Goal: Information Seeking & Learning: Learn about a topic

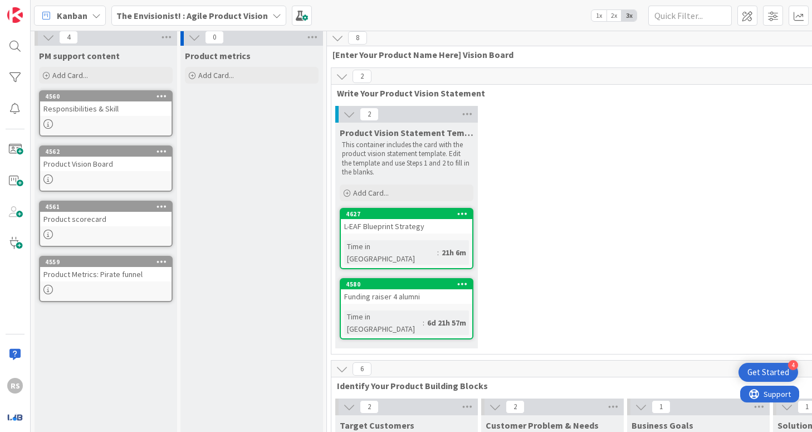
scroll to position [168, 0]
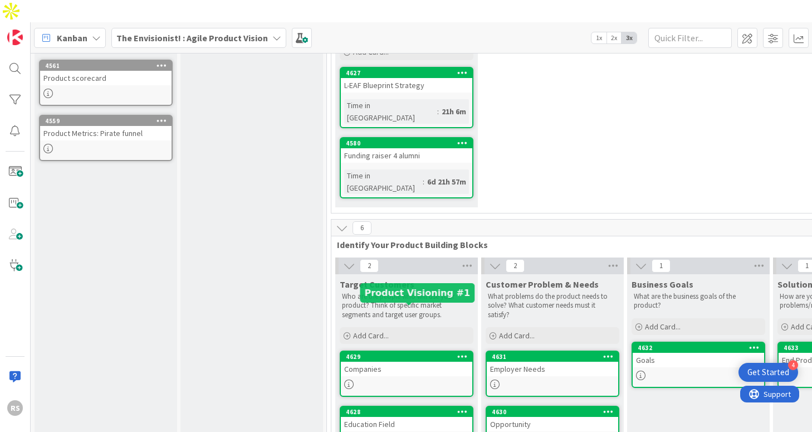
click at [388, 362] on div "Companies" at bounding box center [406, 369] width 131 height 14
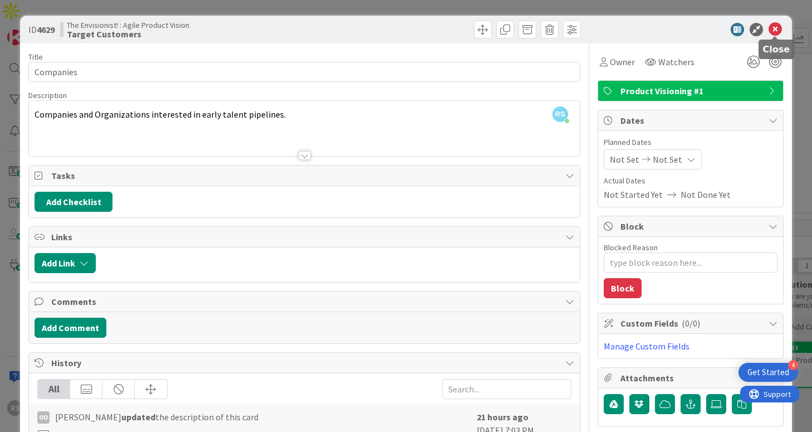
click at [775, 29] on icon at bounding box center [775, 29] width 13 height 13
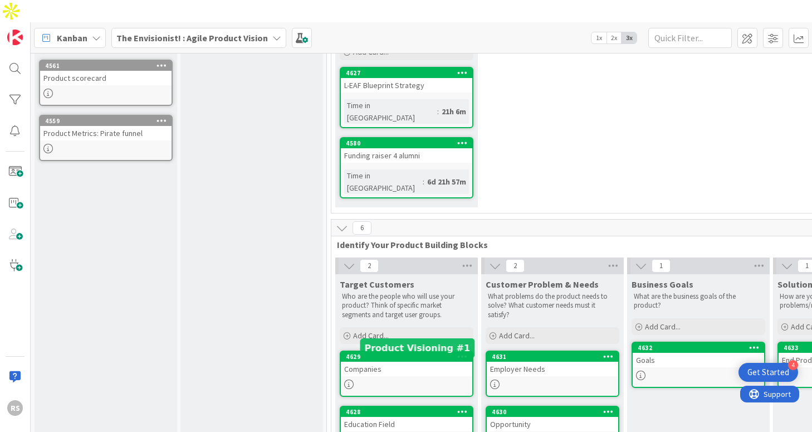
click at [415, 408] on div "4628" at bounding box center [409, 412] width 126 height 8
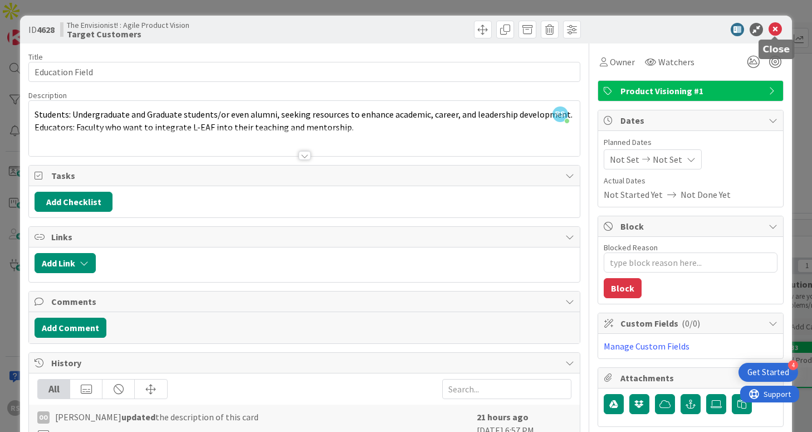
click at [775, 31] on icon at bounding box center [775, 29] width 13 height 13
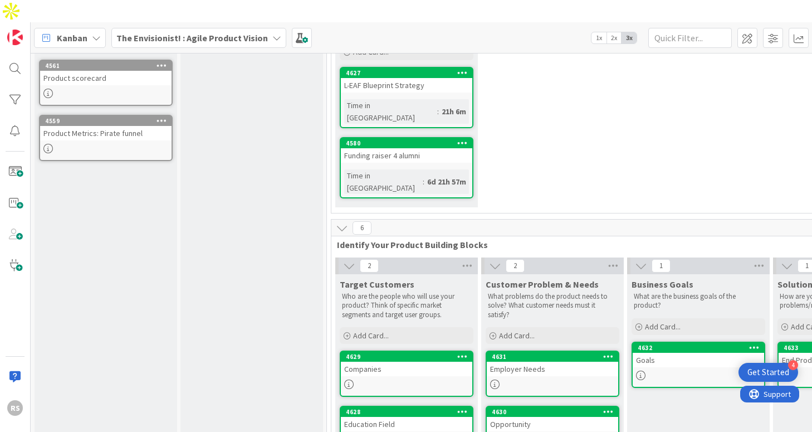
click at [537, 362] on div "Employer Needs" at bounding box center [552, 369] width 131 height 14
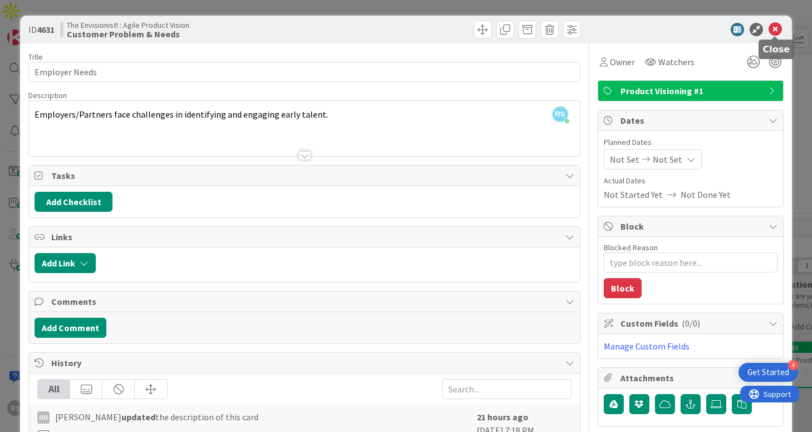
click at [776, 33] on icon at bounding box center [775, 29] width 13 height 13
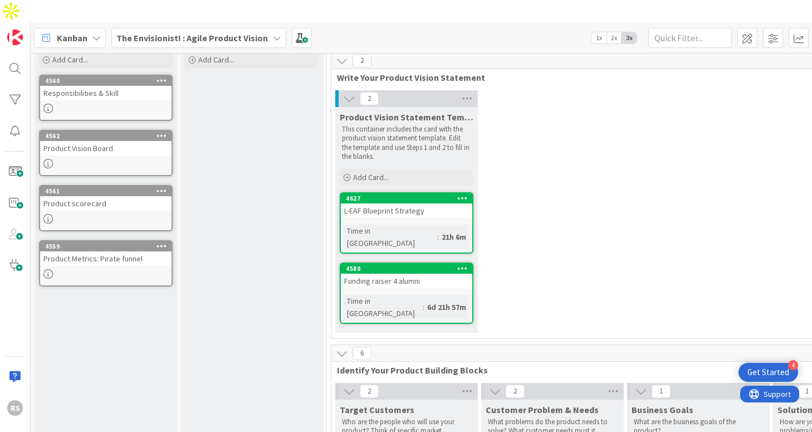
scroll to position [36, 0]
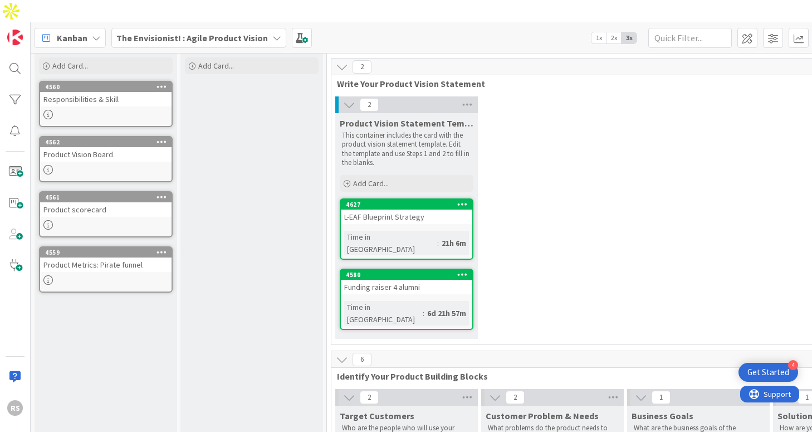
click at [425, 209] on div "L-EAF Blueprint Strategy" at bounding box center [406, 216] width 131 height 14
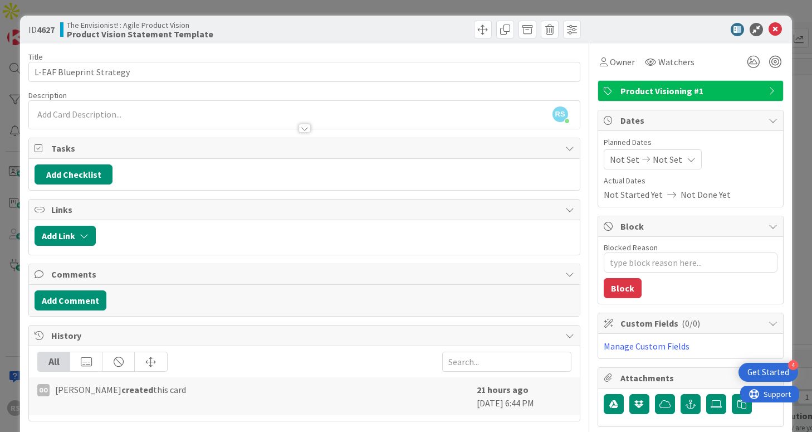
click at [308, 128] on div at bounding box center [305, 128] width 12 height 9
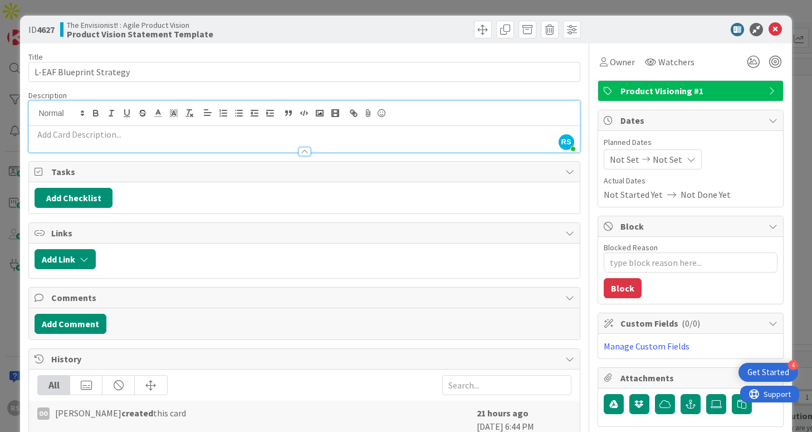
click at [306, 132] on p at bounding box center [304, 134] width 539 height 13
click at [252, 131] on p at bounding box center [304, 134] width 539 height 13
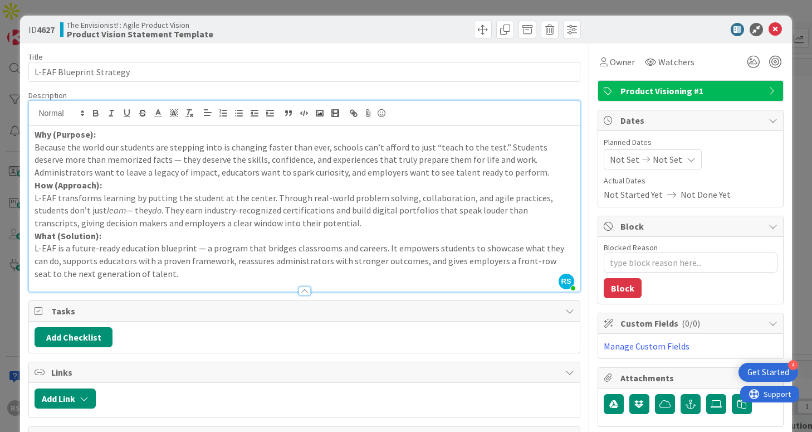
click at [117, 135] on p "Why (Purpose):" at bounding box center [304, 134] width 539 height 13
type textarea "x"
click at [144, 159] on p "Because the world our students are stepping into is changing faster than ever, …" at bounding box center [304, 160] width 539 height 38
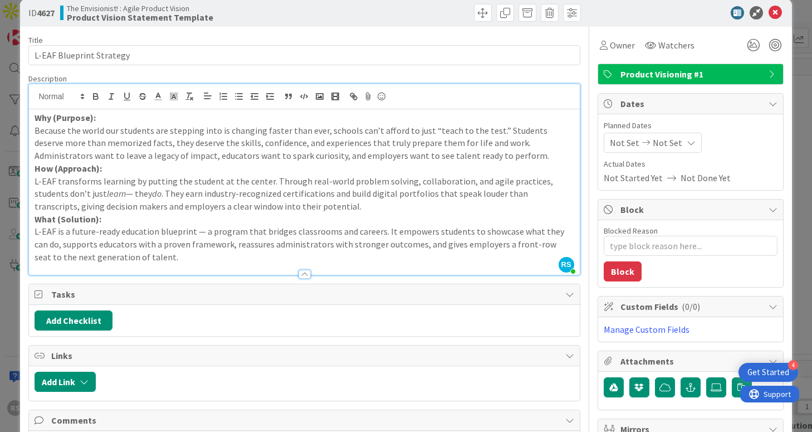
scroll to position [22, 0]
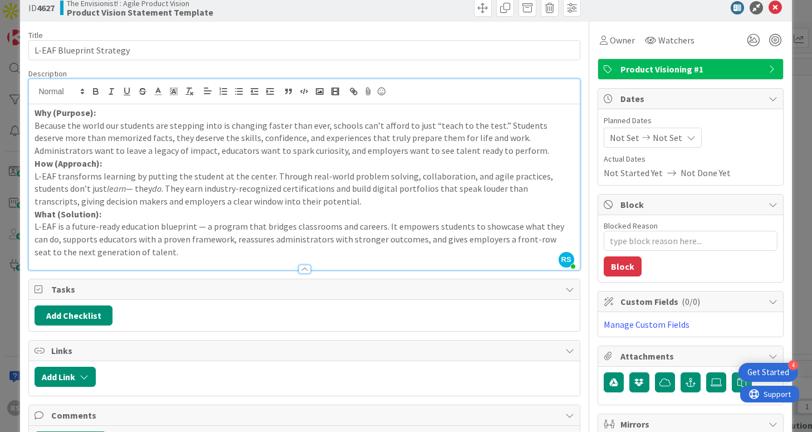
click at [455, 151] on p "Because the world our students are stepping into is changing faster than ever, …" at bounding box center [304, 138] width 539 height 38
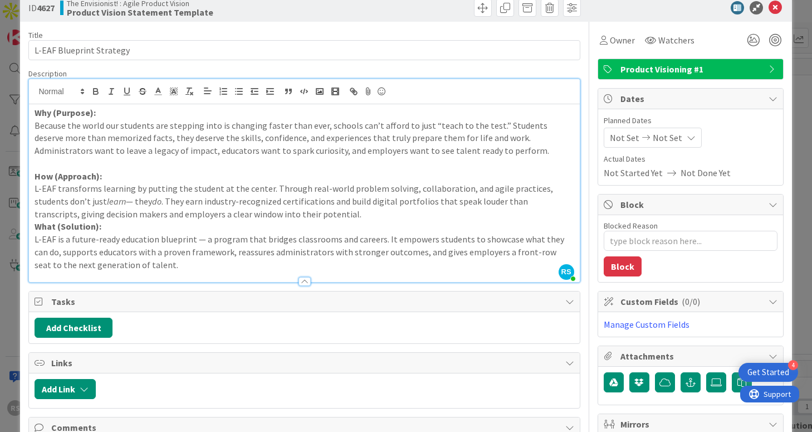
click at [99, 203] on p "L-EAF transforms learning by putting the student at the center. Through real-wo…" at bounding box center [304, 201] width 539 height 38
click at [198, 221] on p "What (Solution):" at bounding box center [304, 226] width 539 height 13
click at [318, 217] on p "L-EAF transforms learning by putting the student at the center. Through real-wo…" at bounding box center [304, 201] width 539 height 38
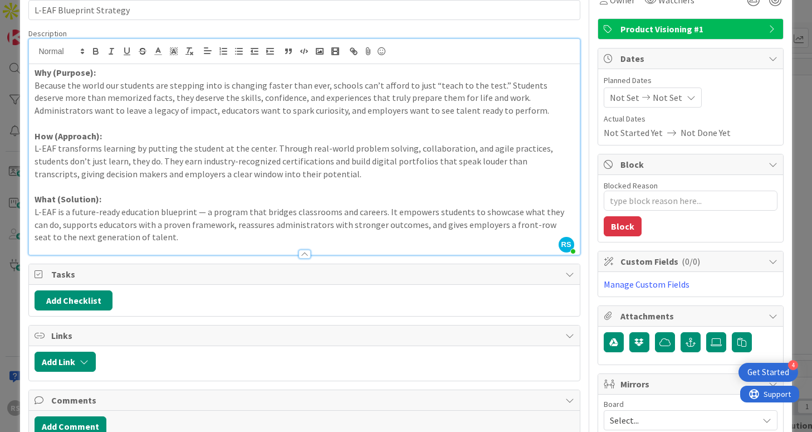
scroll to position [63, 0]
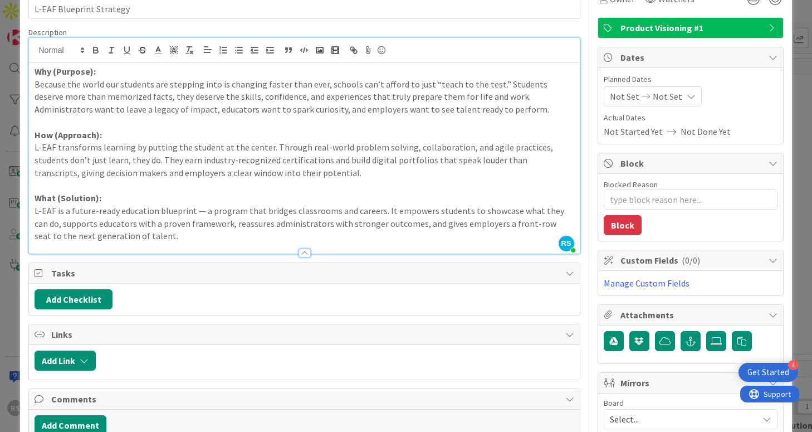
click at [117, 201] on p "What (Solution):" at bounding box center [304, 198] width 539 height 13
click at [37, 214] on p "L-EAF is a future-ready education blueprint — a program that bridges classrooms…" at bounding box center [304, 223] width 539 height 38
click at [202, 212] on p "L-EAF is a future-ready education blueprint — a program that bridges classrooms…" at bounding box center [304, 223] width 539 height 38
click at [313, 211] on p "L-EAF is a future-ready education blueprint, a program that bridges classrooms …" at bounding box center [304, 223] width 539 height 38
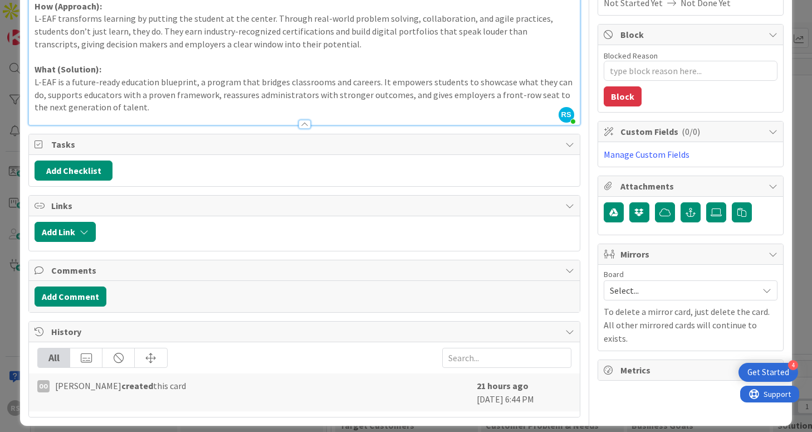
scroll to position [0, 0]
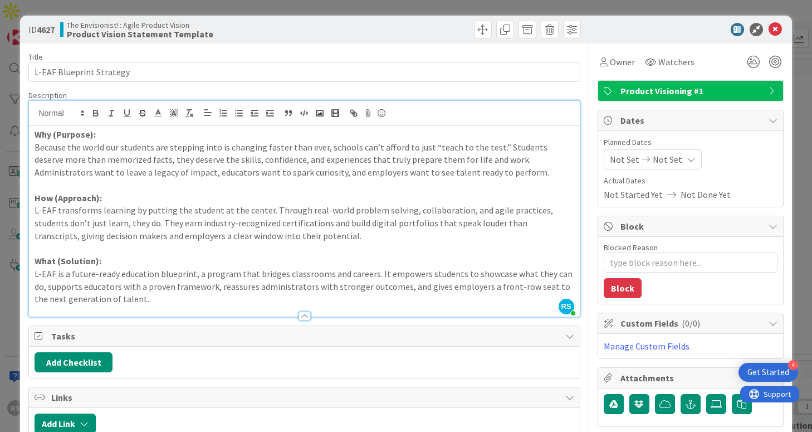
click at [474, 294] on p "L-EAF is a future-ready education blueprint, a program that bridges classrooms …" at bounding box center [304, 286] width 539 height 38
click at [778, 31] on icon at bounding box center [775, 29] width 13 height 13
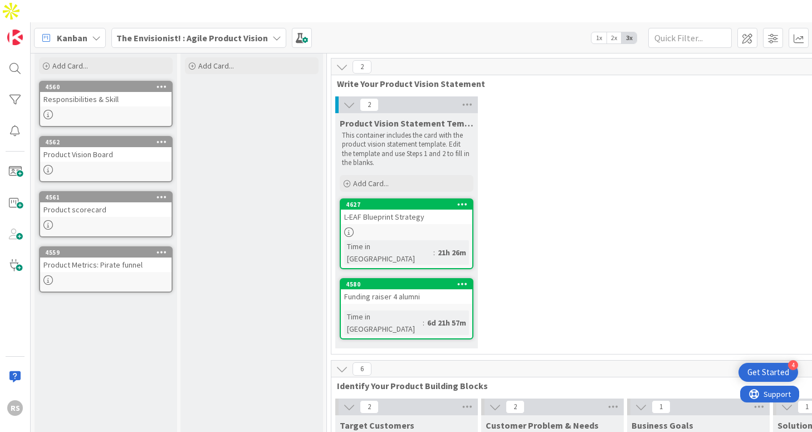
click at [374, 227] on div at bounding box center [406, 231] width 131 height 9
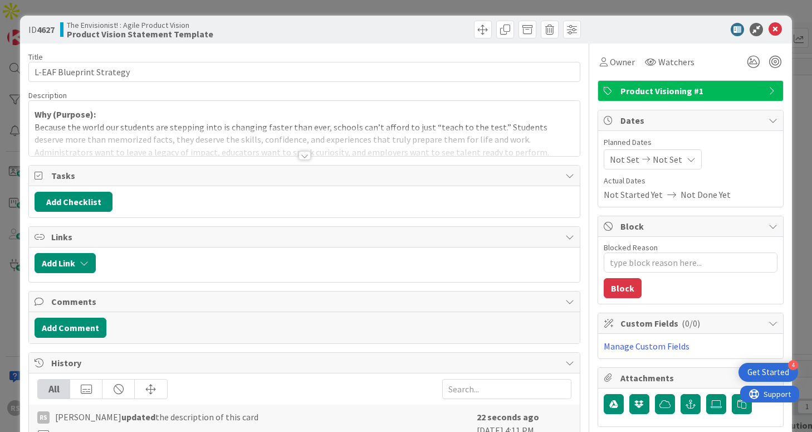
click at [308, 153] on div at bounding box center [305, 155] width 12 height 9
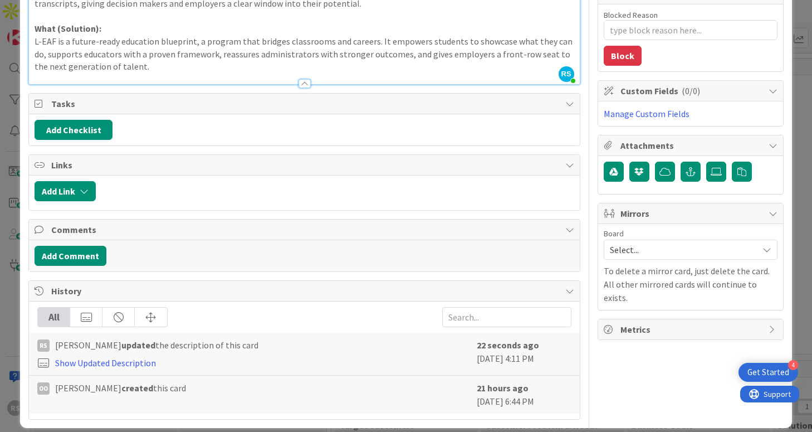
scroll to position [244, 0]
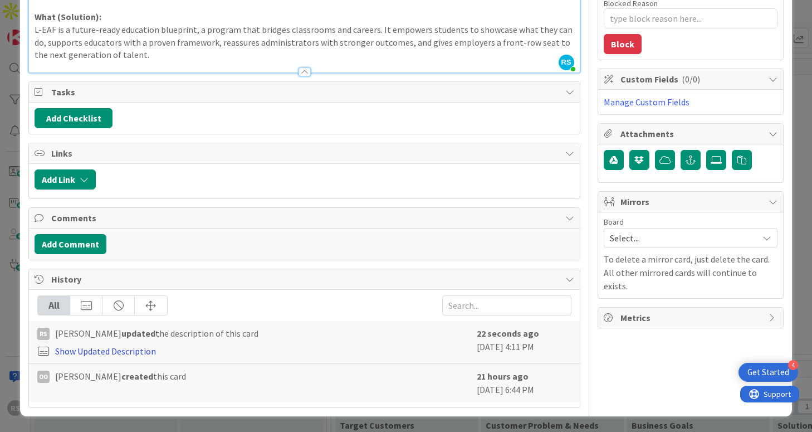
click at [144, 350] on link "Show Updated Description" at bounding box center [105, 350] width 101 height 11
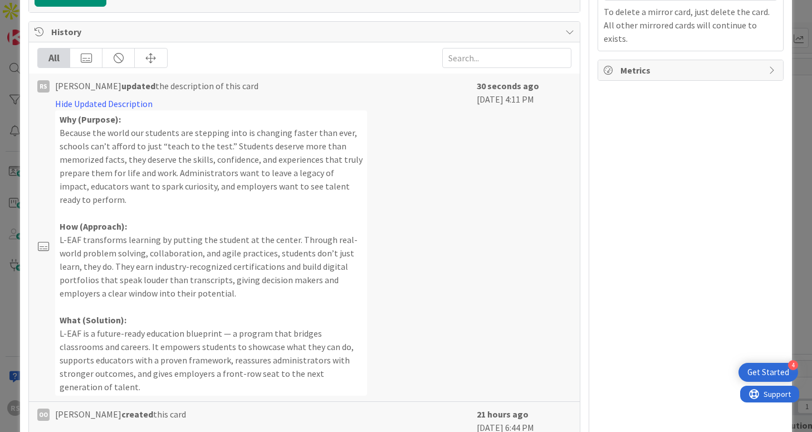
scroll to position [516, 0]
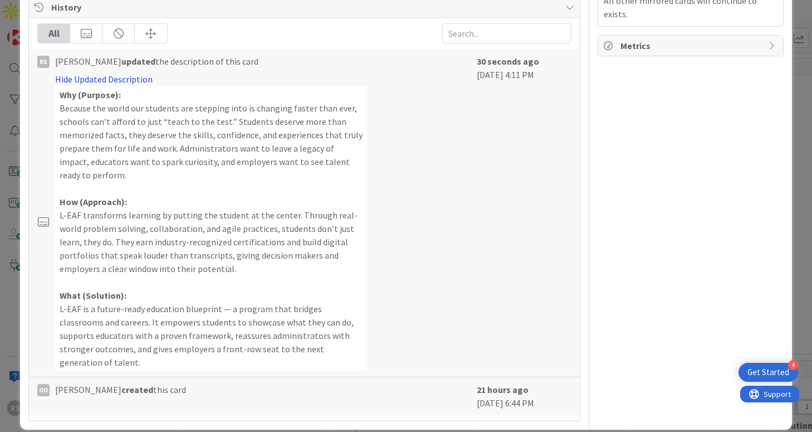
click at [137, 76] on link "Hide Updated Description" at bounding box center [104, 79] width 98 height 11
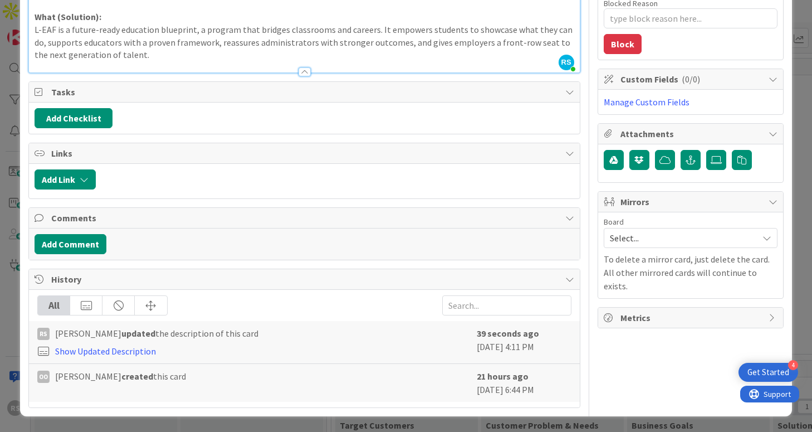
scroll to position [242, 0]
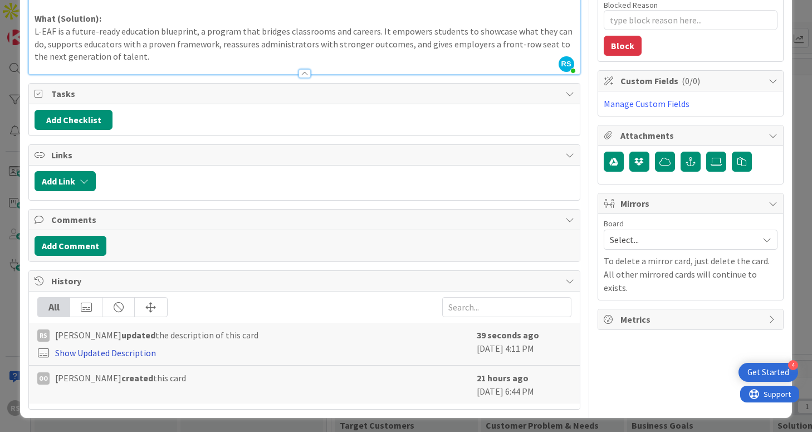
click at [124, 355] on link "Show Updated Description" at bounding box center [105, 352] width 101 height 11
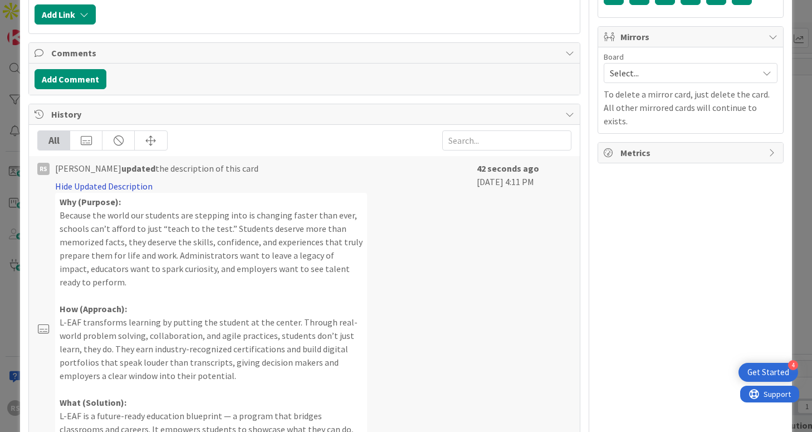
scroll to position [408, 0]
click at [121, 192] on link "Hide Updated Description" at bounding box center [104, 186] width 98 height 11
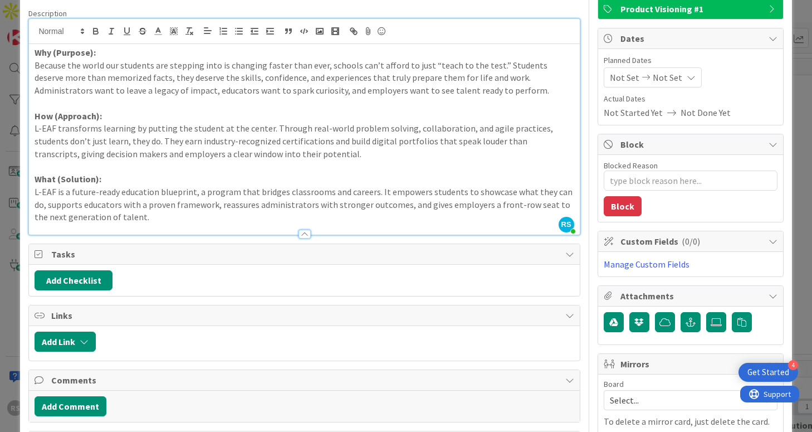
scroll to position [0, 0]
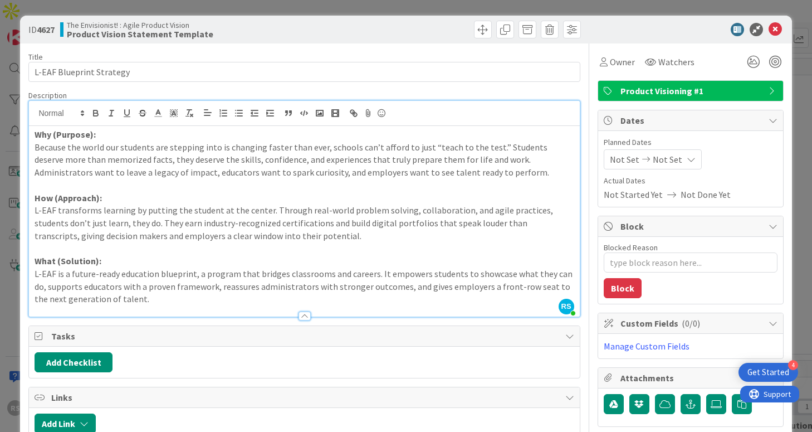
click at [142, 196] on p "How (Approach):" at bounding box center [304, 198] width 539 height 13
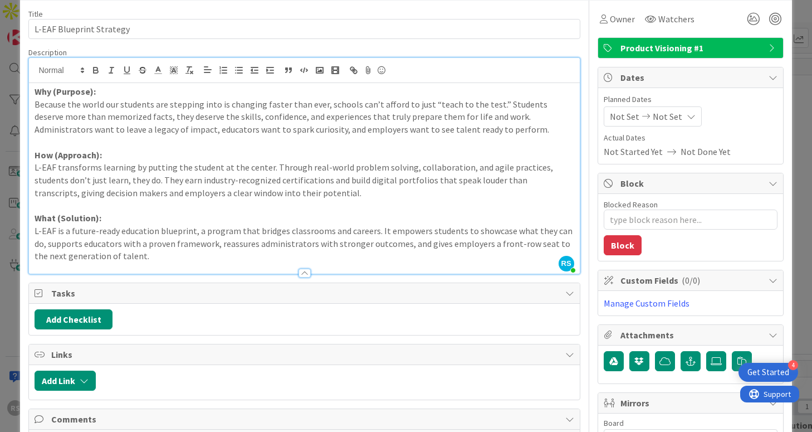
scroll to position [9, 0]
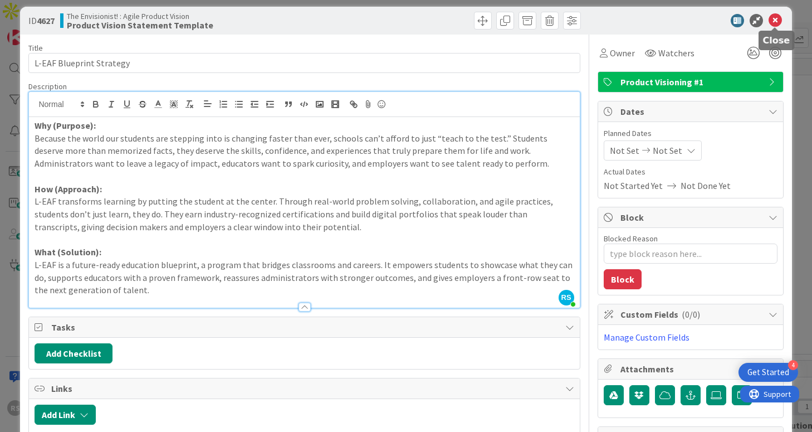
click at [779, 23] on icon at bounding box center [775, 20] width 13 height 13
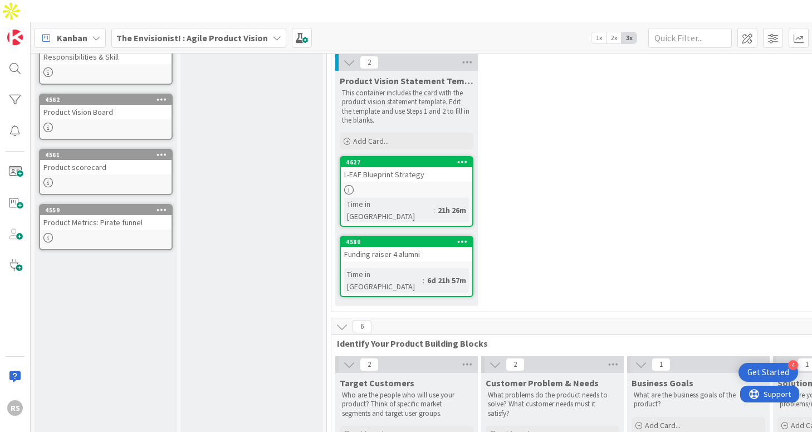
scroll to position [147, 0]
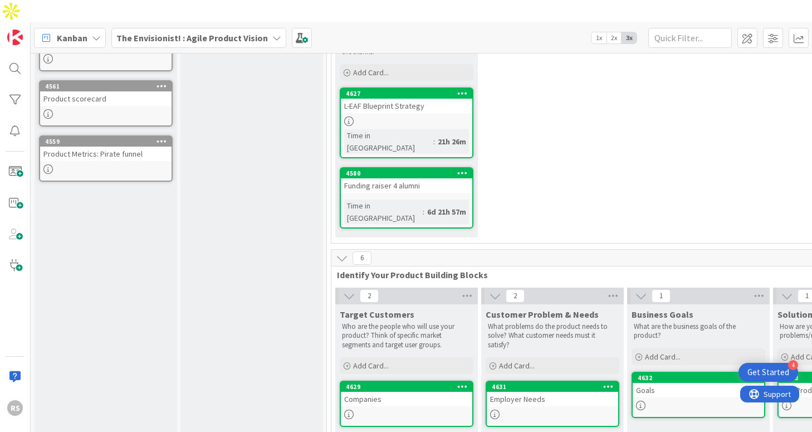
click at [463, 169] on icon at bounding box center [462, 173] width 11 height 8
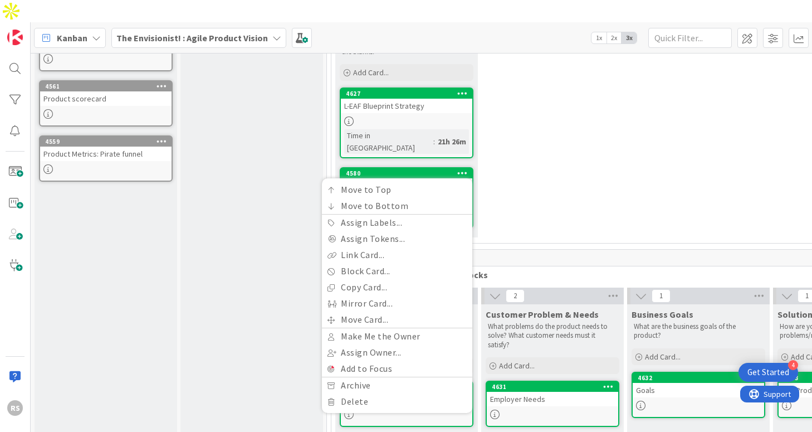
click at [493, 123] on div "2 Product Vision Statement Template This container includes the card with the p…" at bounding box center [626, 114] width 584 height 257
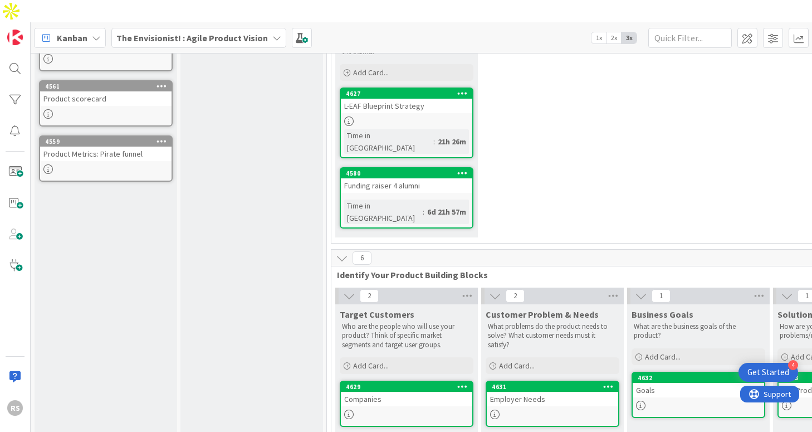
click at [421, 178] on div "Funding raiser 4 alumni" at bounding box center [406, 185] width 131 height 14
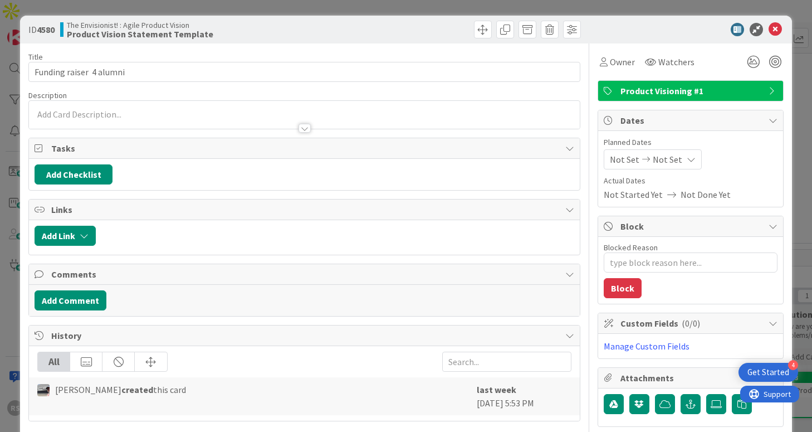
click at [303, 128] on div at bounding box center [305, 128] width 12 height 9
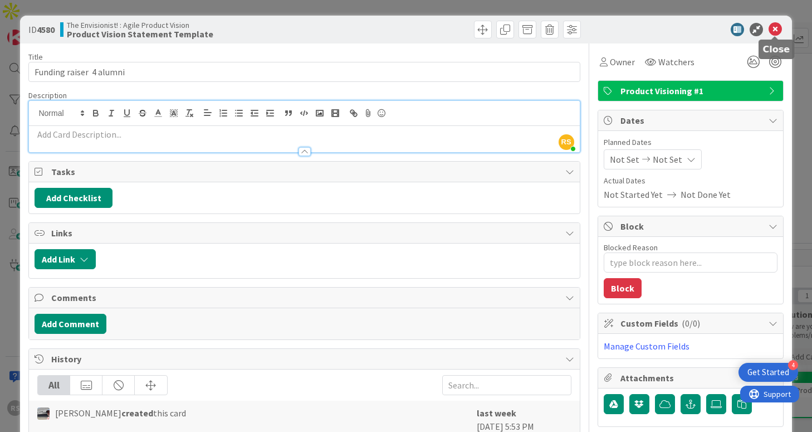
click at [775, 32] on icon at bounding box center [775, 29] width 13 height 13
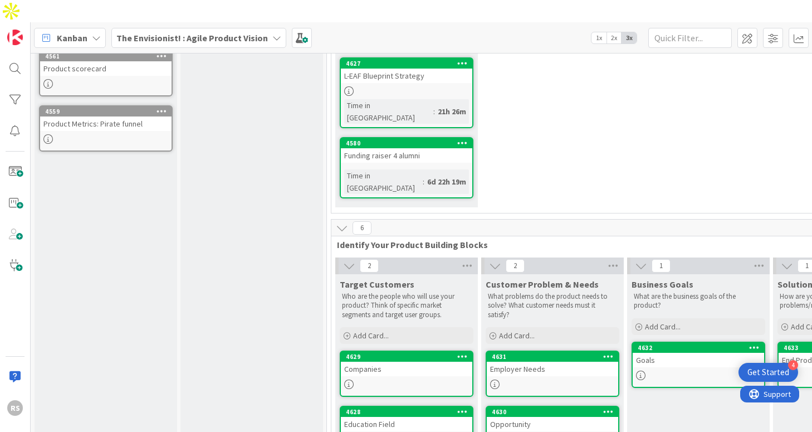
click at [404, 362] on div "Companies" at bounding box center [406, 369] width 131 height 14
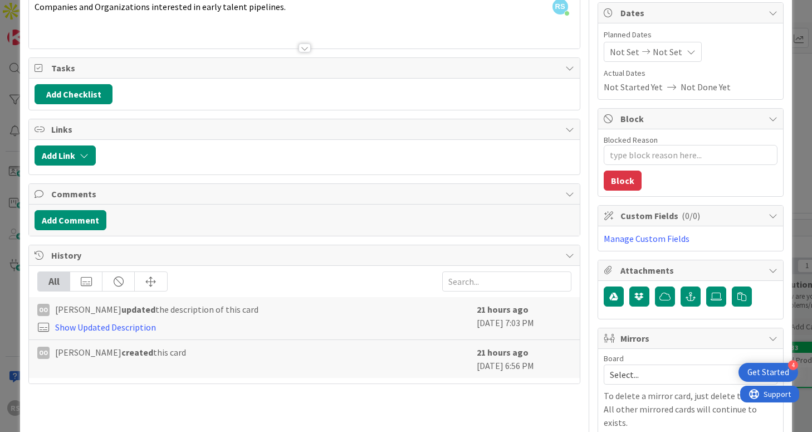
scroll to position [109, 0]
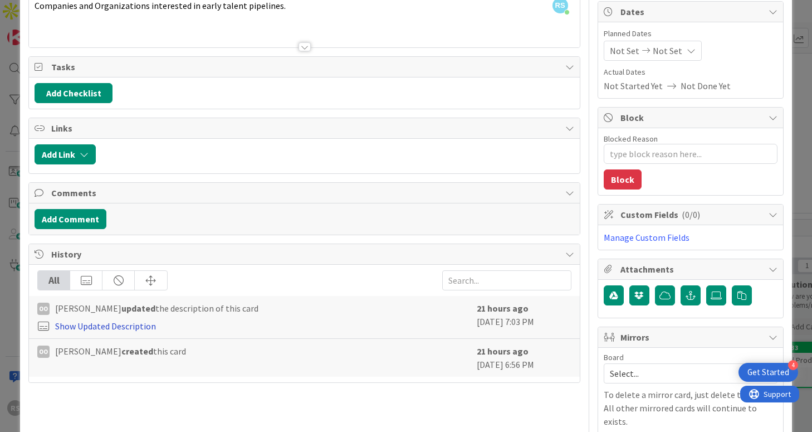
click at [135, 325] on link "Show Updated Description" at bounding box center [105, 325] width 101 height 11
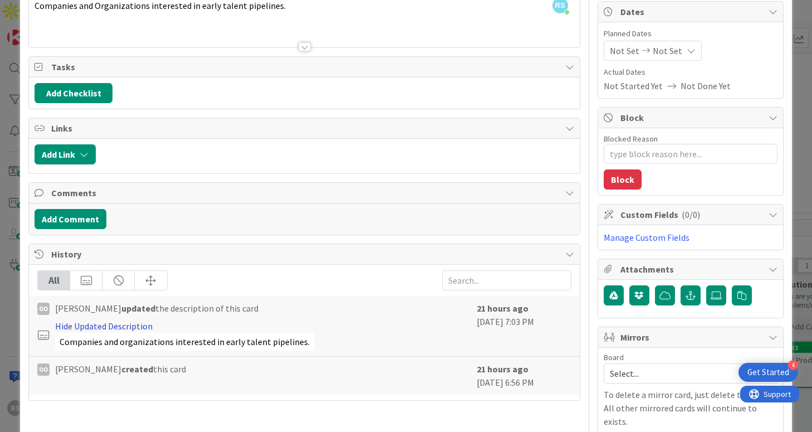
click at [141, 323] on link "Hide Updated Description" at bounding box center [104, 325] width 98 height 11
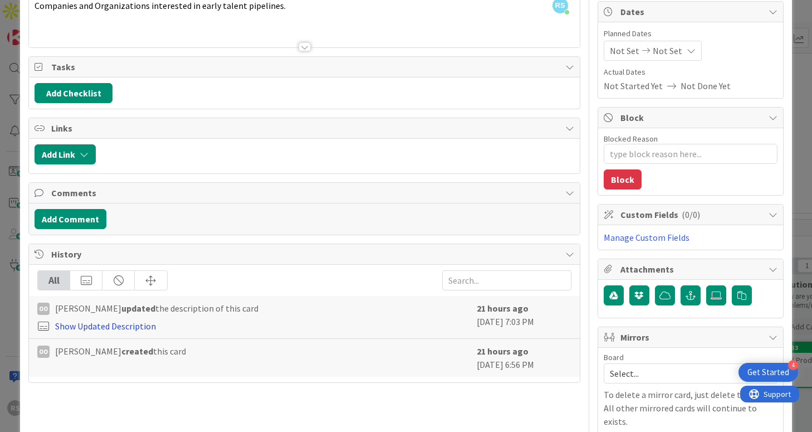
click at [142, 323] on link "Show Updated Description" at bounding box center [105, 325] width 101 height 11
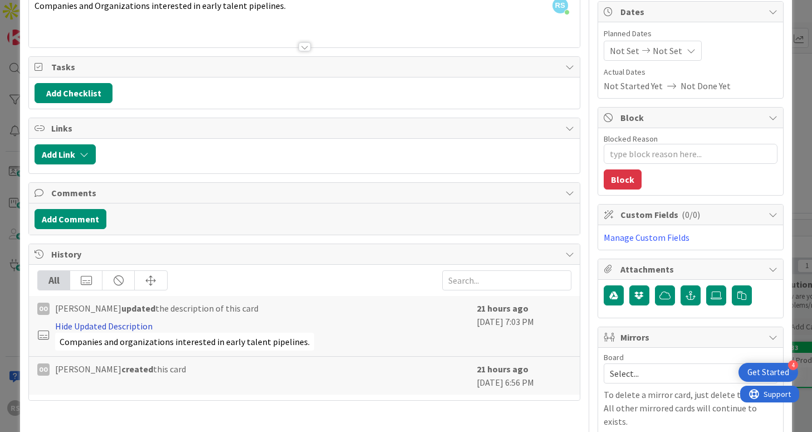
click at [142, 324] on link "Hide Updated Description" at bounding box center [104, 325] width 98 height 11
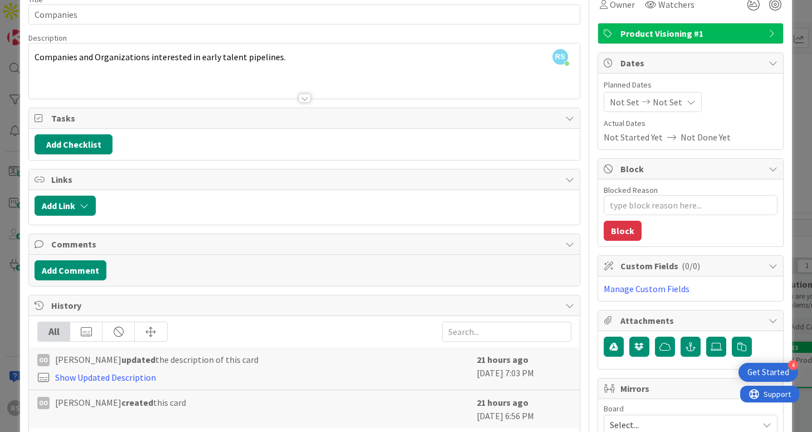
scroll to position [0, 0]
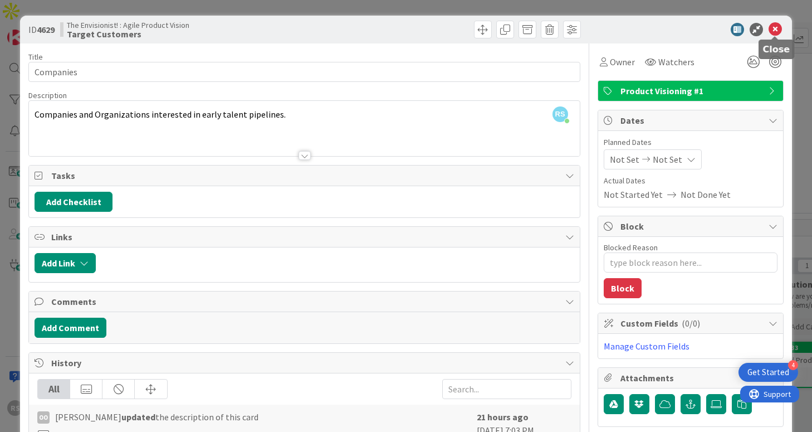
click at [776, 30] on icon at bounding box center [775, 29] width 13 height 13
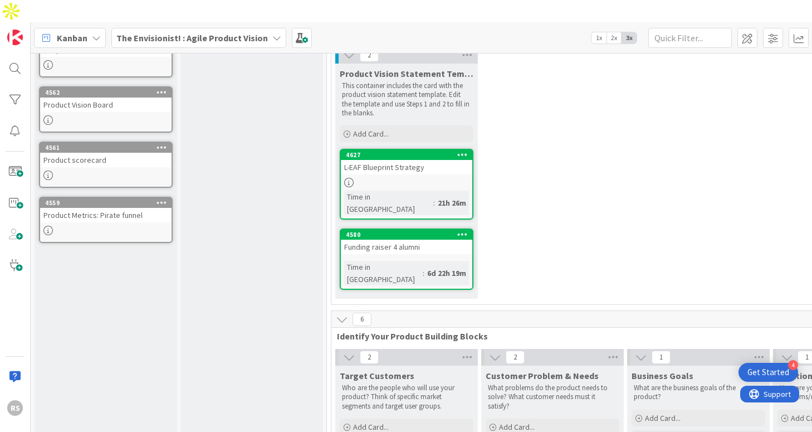
click at [409, 178] on div at bounding box center [406, 182] width 131 height 9
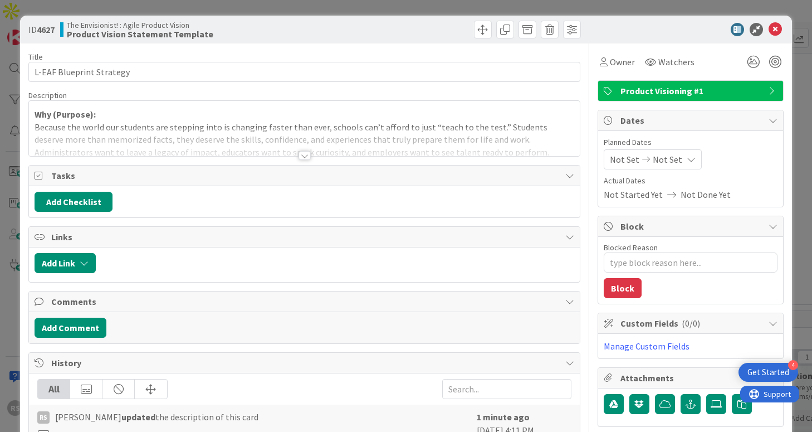
click at [306, 157] on div at bounding box center [305, 155] width 12 height 9
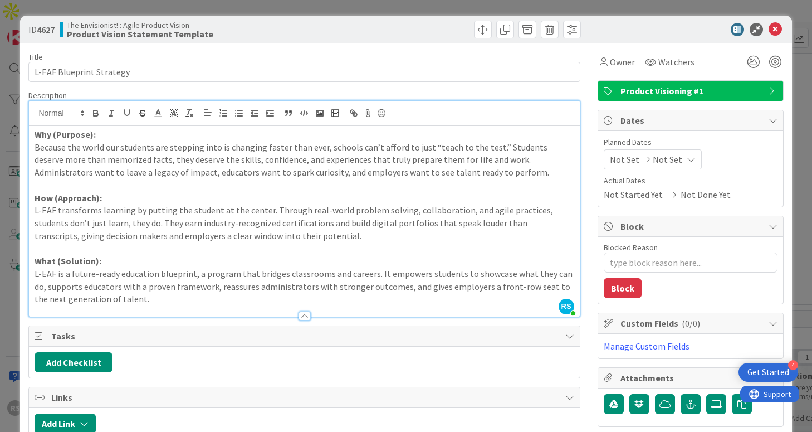
click at [281, 237] on p "L-EAF transforms learning by putting the student at the center. Through real-wo…" at bounding box center [304, 223] width 539 height 38
drag, startPoint x: 55, startPoint y: 135, endPoint x: 34, endPoint y: 134, distance: 20.7
click at [34, 135] on div "Why (Purpose): Because the world our students are stepping into is changing fas…" at bounding box center [304, 221] width 550 height 191
drag, startPoint x: 54, startPoint y: 200, endPoint x: 18, endPoint y: 189, distance: 37.7
click at [18, 189] on div "ID 4627 The Envisionist! : Agile Product Vision Product Vision Statement Templa…" at bounding box center [406, 216] width 812 height 432
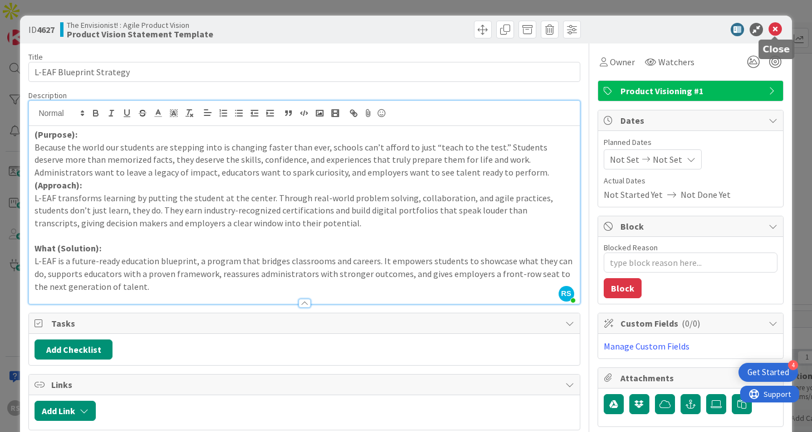
click at [779, 32] on icon at bounding box center [775, 29] width 13 height 13
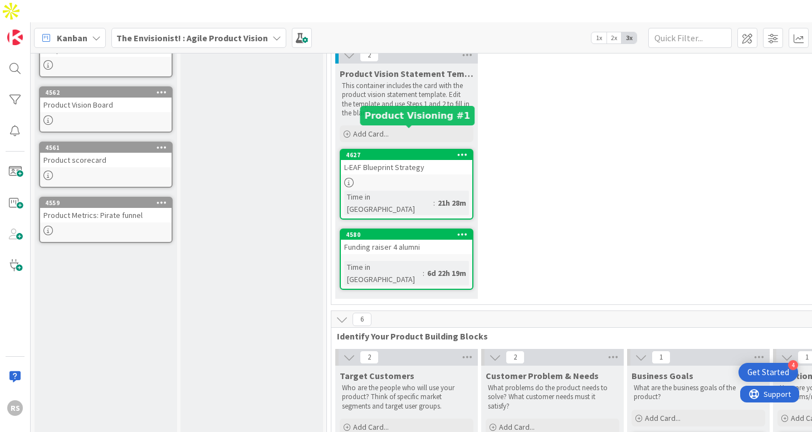
click at [408, 178] on div at bounding box center [406, 182] width 131 height 9
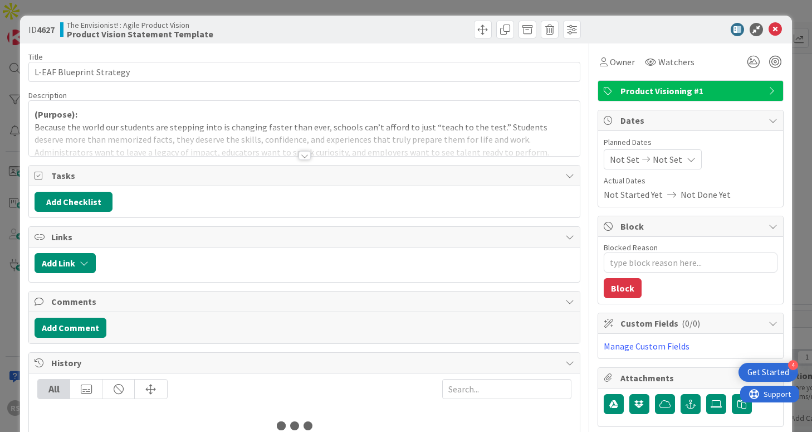
type textarea "x"
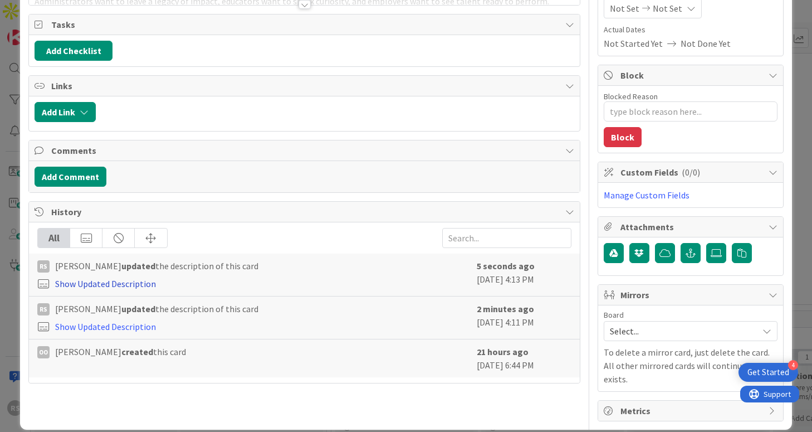
click at [116, 282] on link "Show Updated Description" at bounding box center [105, 283] width 101 height 11
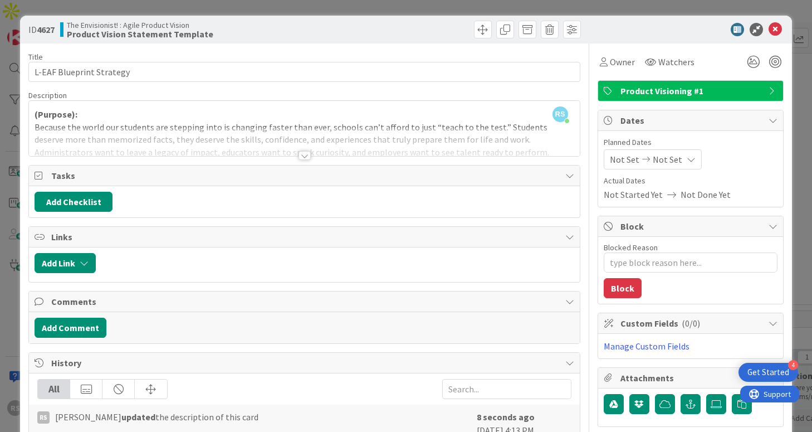
click at [35, 111] on div "RS [PERSON_NAME] just joined (Purpose): Because the world our students are step…" at bounding box center [304, 128] width 550 height 55
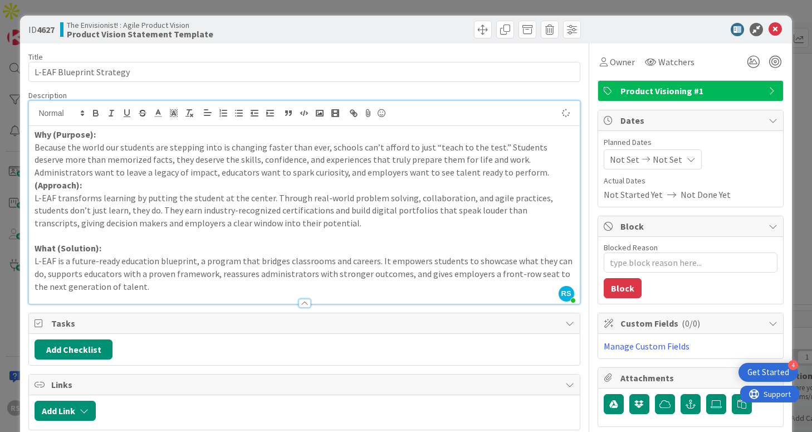
click at [33, 187] on div "Why (Purpose): Because the world our students are stepping into is changing fas…" at bounding box center [304, 215] width 550 height 178
click at [131, 245] on p "What (Solution):" at bounding box center [304, 248] width 539 height 13
click at [454, 173] on p "Because the world our students are stepping into is changing faster than ever, …" at bounding box center [304, 160] width 539 height 38
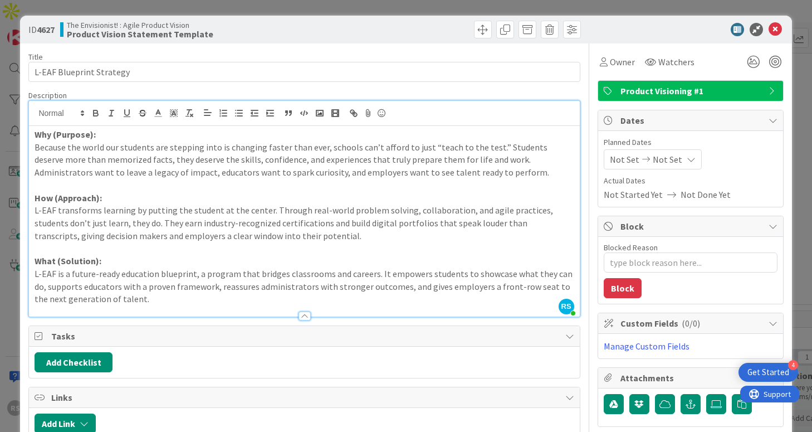
click at [308, 207] on p "L-EAF transforms learning by putting the student at the center. Through real-wo…" at bounding box center [304, 223] width 539 height 38
click at [778, 27] on icon at bounding box center [775, 29] width 13 height 13
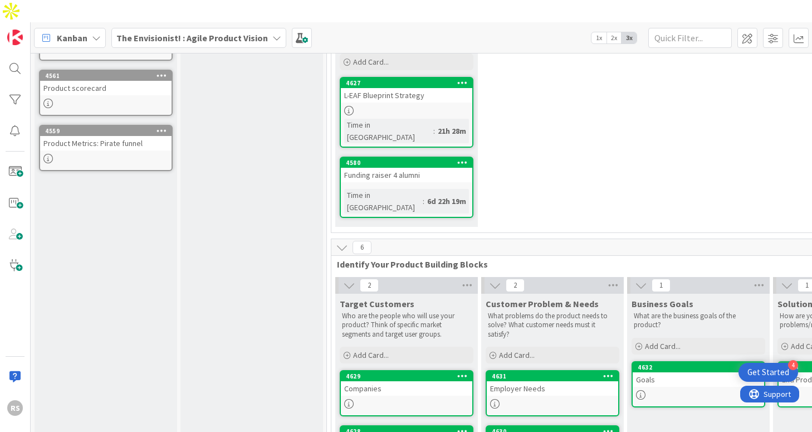
scroll to position [177, 0]
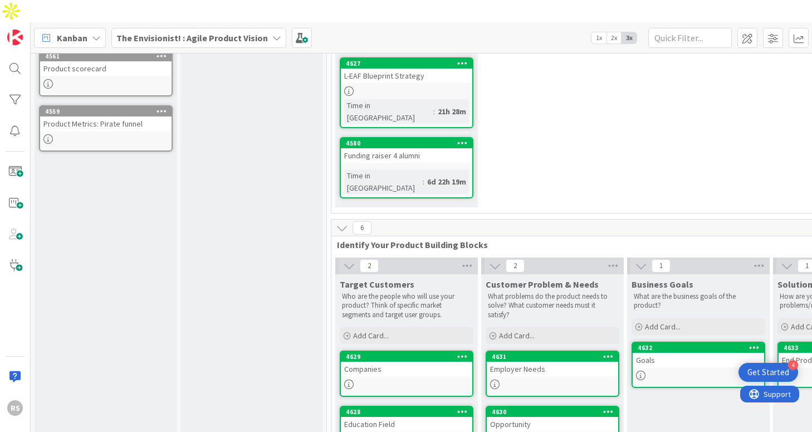
click at [394, 362] on div "Companies" at bounding box center [406, 369] width 131 height 14
type textarea "x"
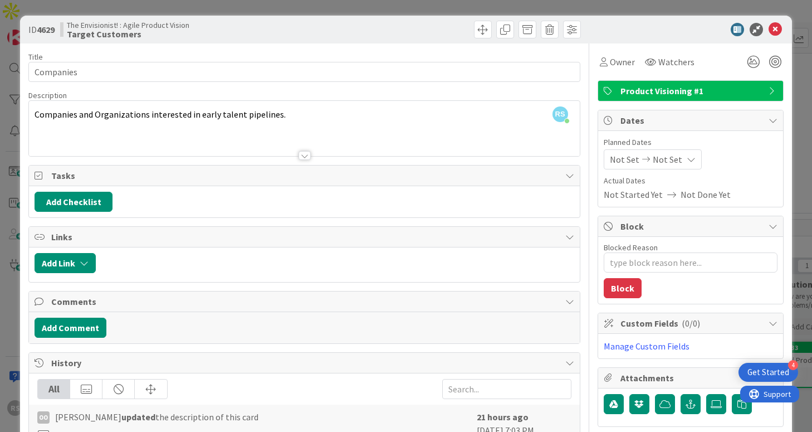
click at [220, 83] on div "Title 9 / 128 Companies Description RS [PERSON_NAME] just joined Companies and …" at bounding box center [304, 307] width 552 height 529
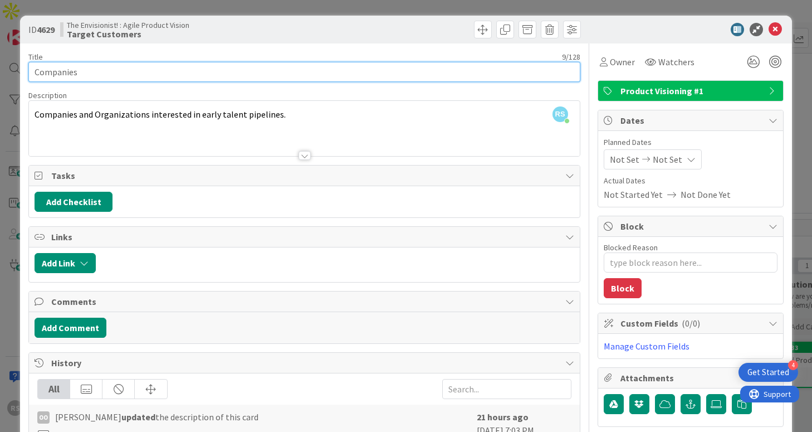
click at [226, 76] on input "Companies" at bounding box center [304, 72] width 552 height 20
type input "Companies/"
type textarea "x"
type input "Companies/E"
type textarea "x"
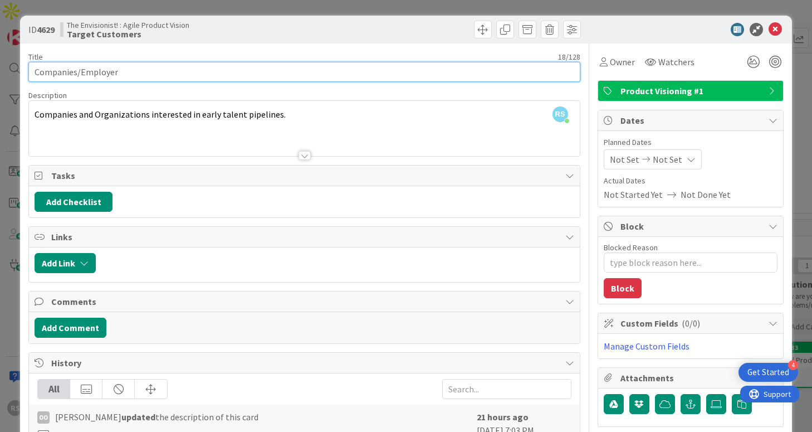
type input "Companies/Employers"
type textarea "x"
type input "Companies/Employers"
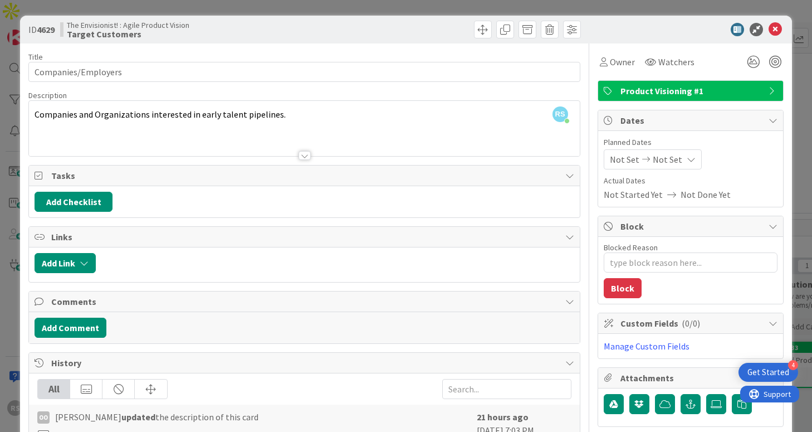
click at [231, 104] on div "RS [PERSON_NAME] just joined Companies and Organizations interested in early ta…" at bounding box center [304, 128] width 550 height 55
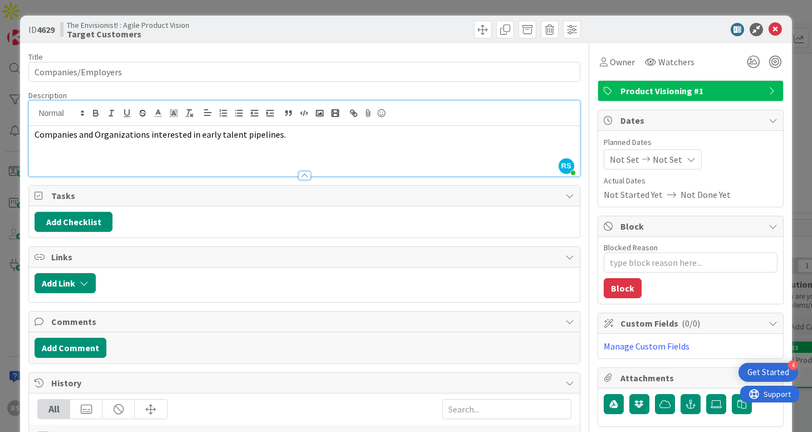
click at [469, 148] on div "Companies and Organizations interested in early talent pipelines." at bounding box center [304, 151] width 550 height 50
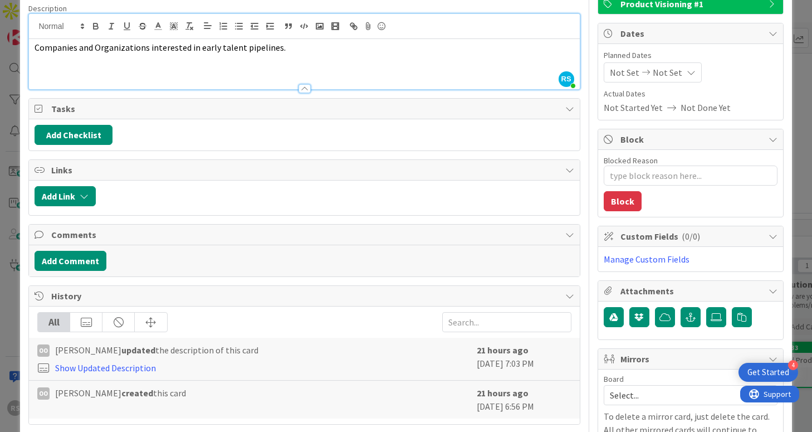
scroll to position [151, 0]
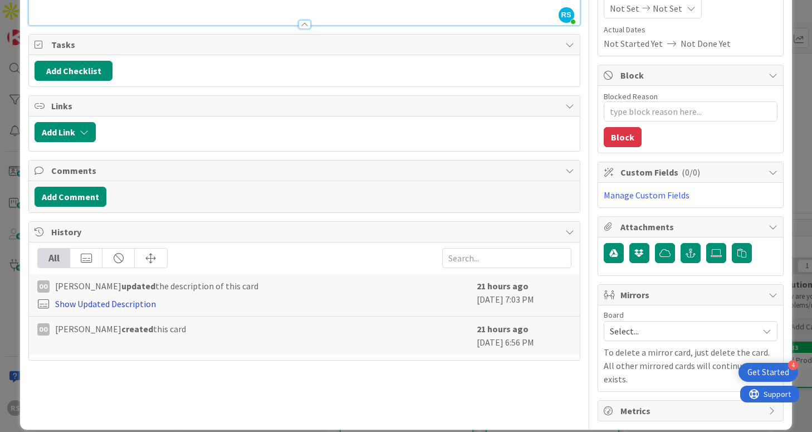
click at [145, 306] on link "Show Updated Description" at bounding box center [105, 303] width 101 height 11
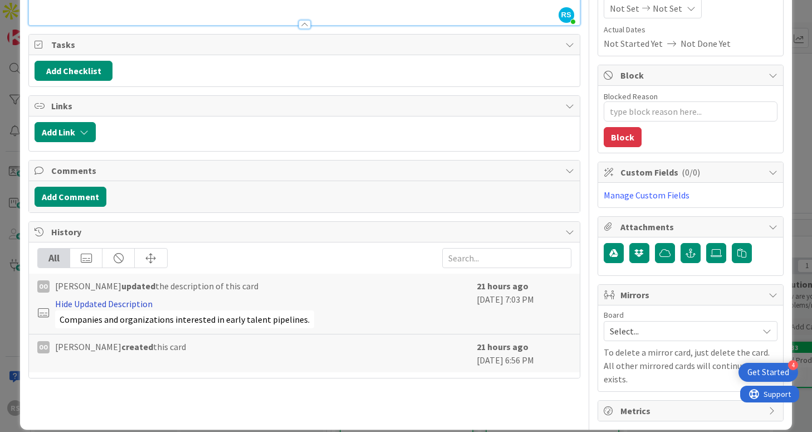
click at [145, 306] on link "Hide Updated Description" at bounding box center [104, 303] width 98 height 11
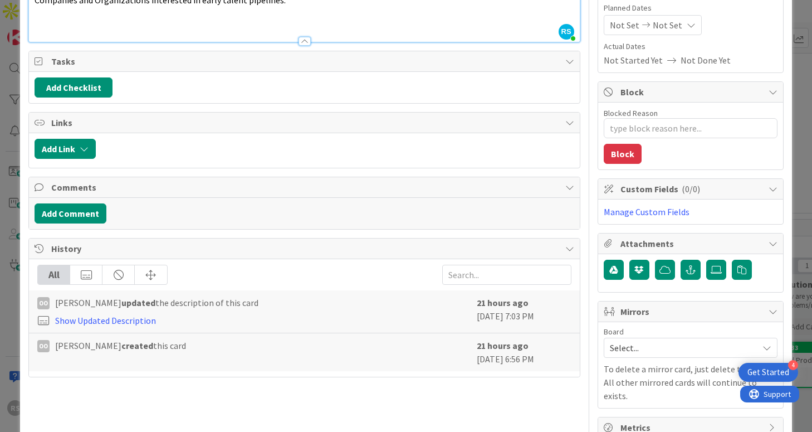
scroll to position [0, 0]
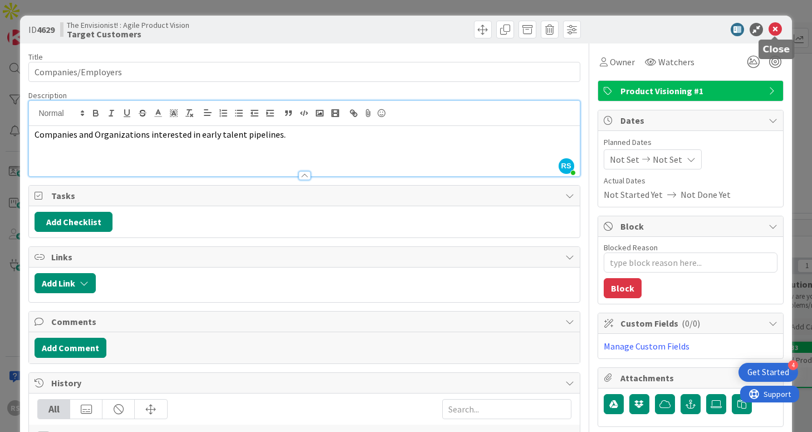
click at [773, 30] on icon at bounding box center [775, 29] width 13 height 13
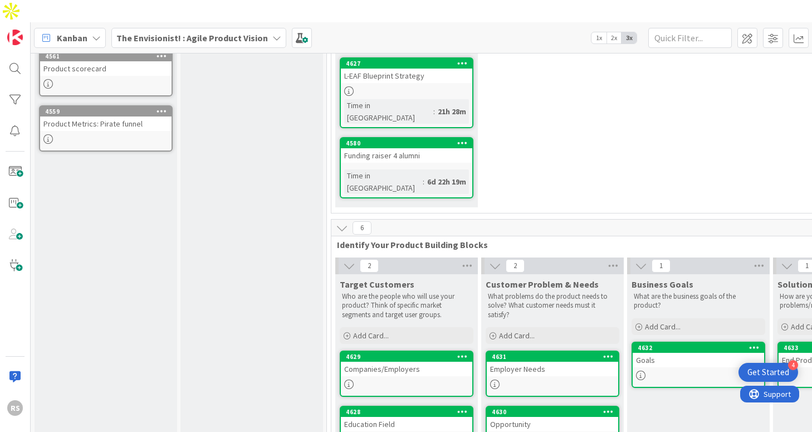
click at [418, 406] on link "4628 Education Field" at bounding box center [407, 429] width 134 height 46
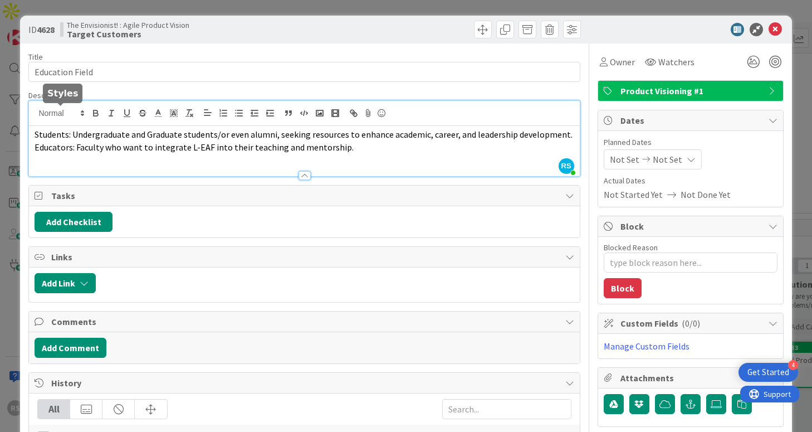
click at [70, 118] on div "RS [PERSON_NAME] just joined Students: Undergraduate and Graduate students/or e…" at bounding box center [304, 138] width 550 height 75
click at [128, 134] on span "Students: Undergraduate and Graduate students/or even alumni, seeking resources…" at bounding box center [304, 134] width 538 height 11
click at [368, 152] on p "Educators: Faculty who want to integrate L-EAF into their teaching and mentorsh…" at bounding box center [304, 147] width 539 height 13
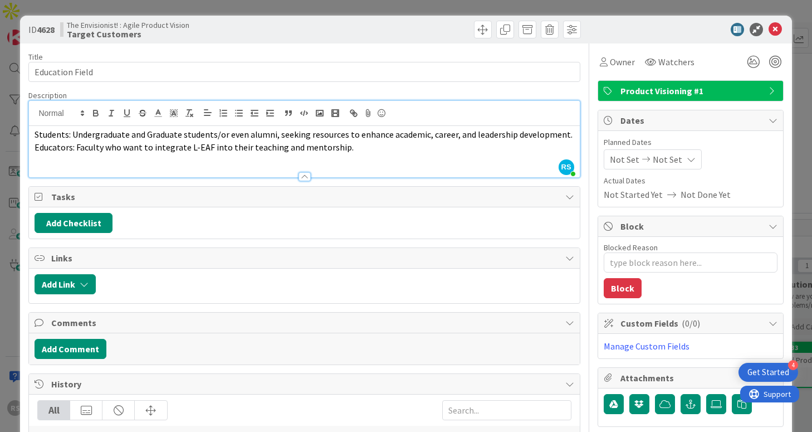
type textarea "x"
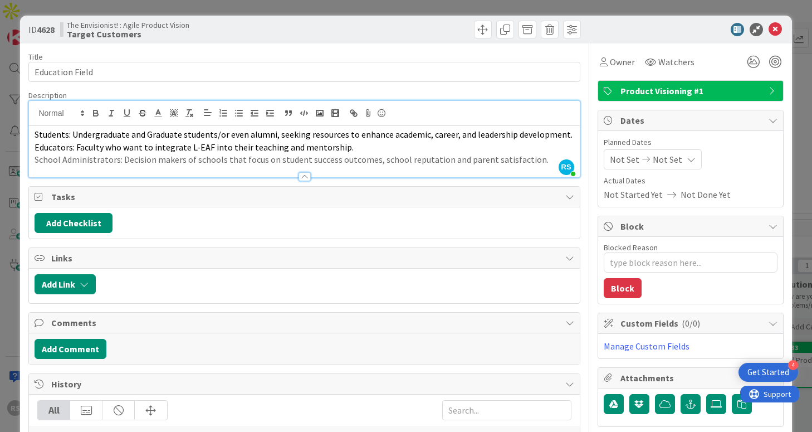
click at [481, 167] on div at bounding box center [304, 171] width 550 height 12
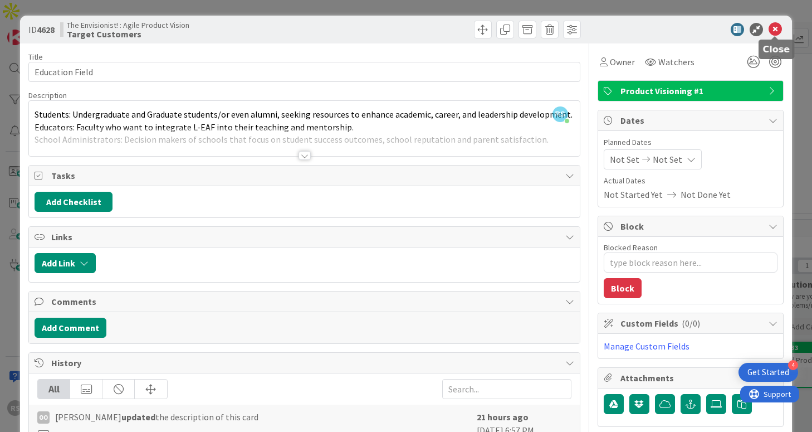
click at [779, 31] on icon at bounding box center [775, 29] width 13 height 13
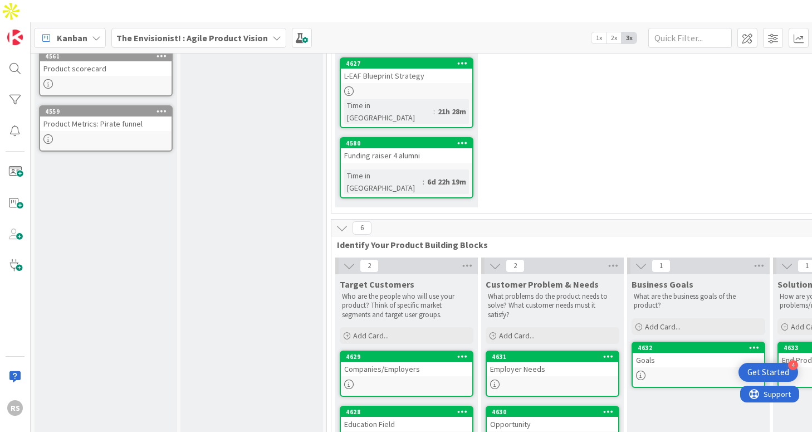
click at [398, 431] on div at bounding box center [406, 439] width 131 height 9
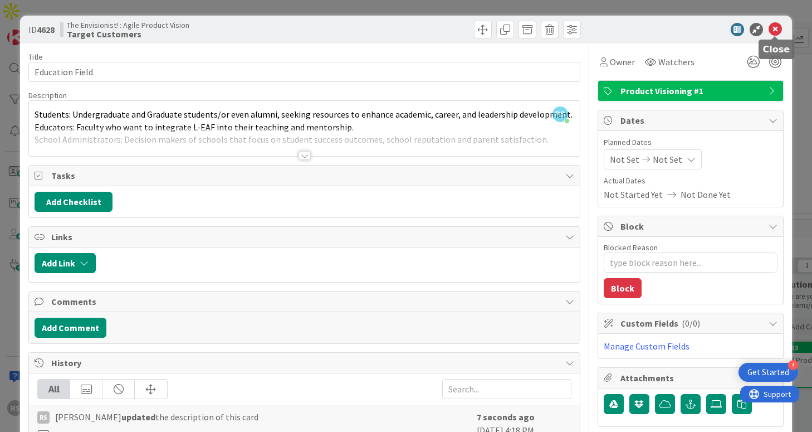
click at [776, 28] on icon at bounding box center [775, 29] width 13 height 13
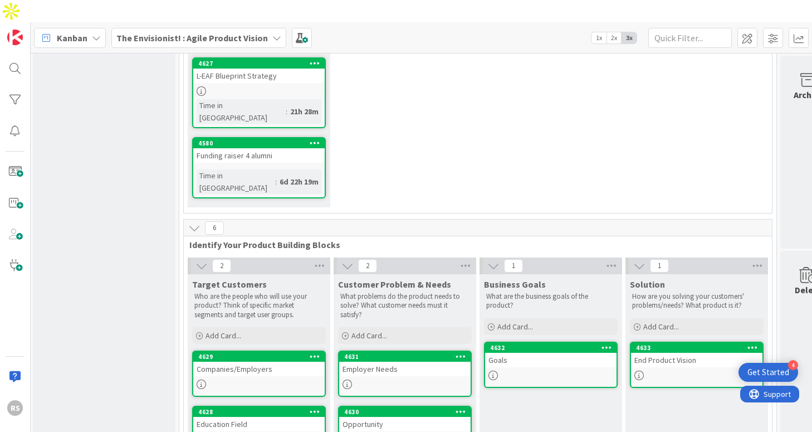
scroll to position [177, 176]
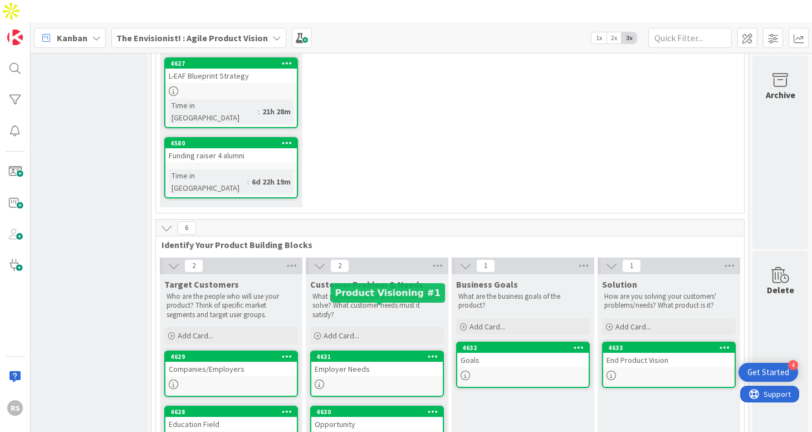
click at [384, 362] on div "Employer Needs" at bounding box center [376, 369] width 131 height 14
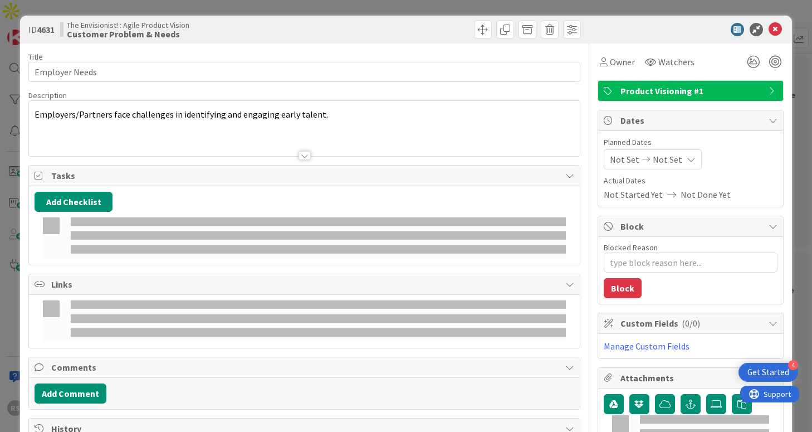
type textarea "x"
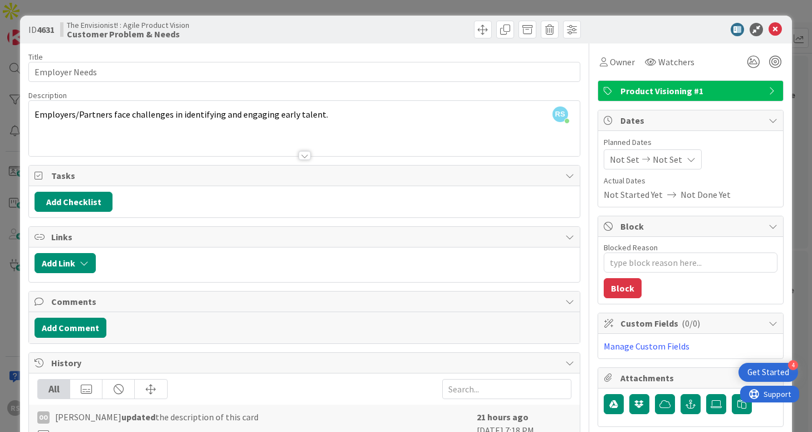
click at [176, 130] on div at bounding box center [304, 142] width 550 height 28
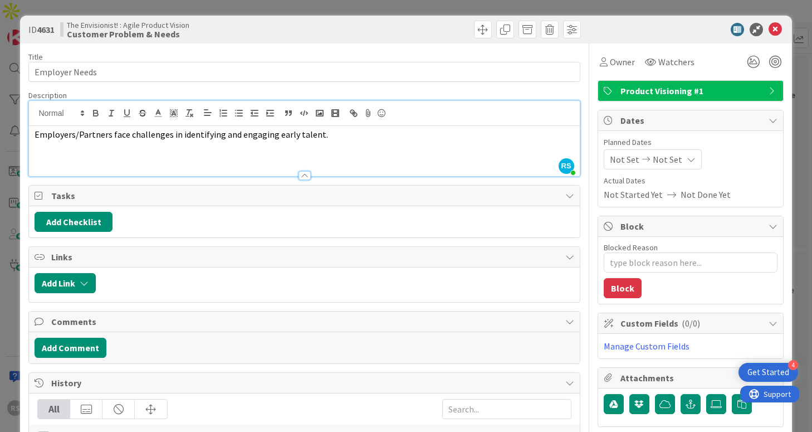
click at [35, 139] on span "Employers/Partners face challenges in identifying and engaging early talent." at bounding box center [182, 134] width 294 height 11
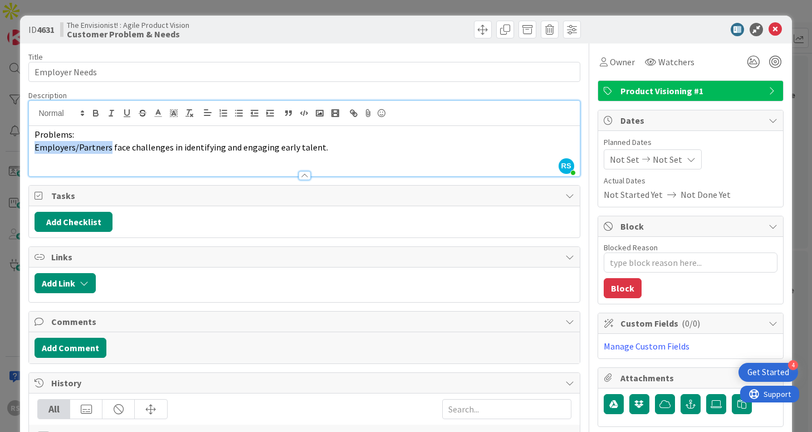
drag, startPoint x: 109, startPoint y: 148, endPoint x: 30, endPoint y: 149, distance: 79.1
click at [30, 149] on div "Problems: Employers/Partners face challenges in identifying and engaging early …" at bounding box center [304, 151] width 550 height 50
click at [70, 153] on p "Employers/Partners face challenges in identifying and engaging early talent." at bounding box center [304, 147] width 539 height 13
click at [334, 149] on p "Employers/Partners face challenges in identifying and engaging early talent." at bounding box center [304, 147] width 539 height 13
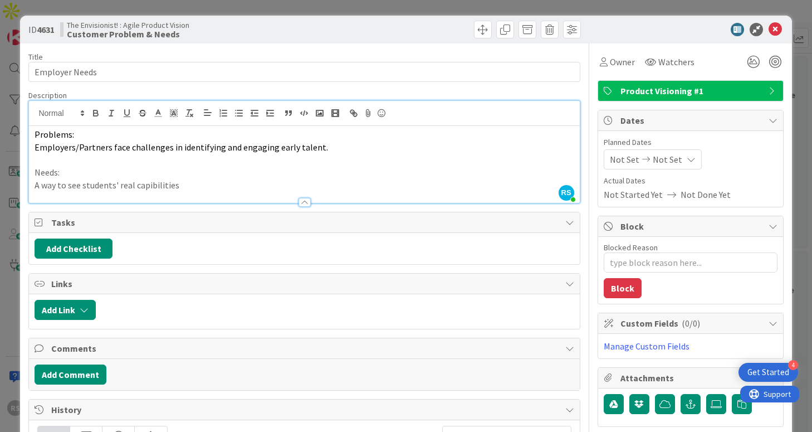
click at [147, 183] on p "A way to see students' real capibilities" at bounding box center [304, 185] width 539 height 13
click at [240, 192] on div at bounding box center [304, 197] width 550 height 12
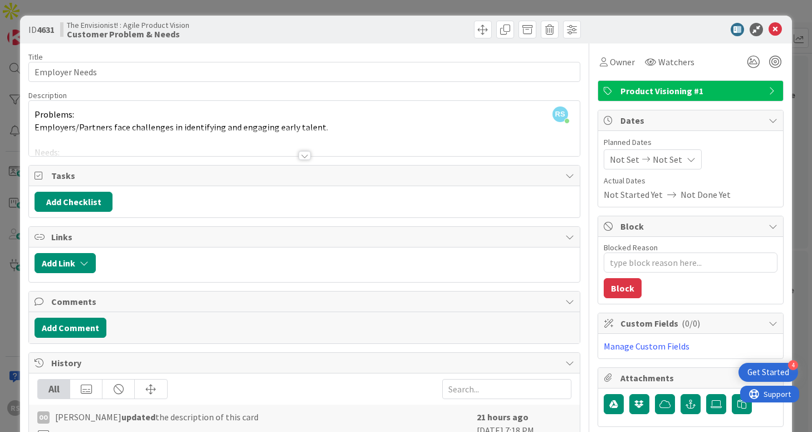
click at [256, 154] on div at bounding box center [304, 142] width 550 height 28
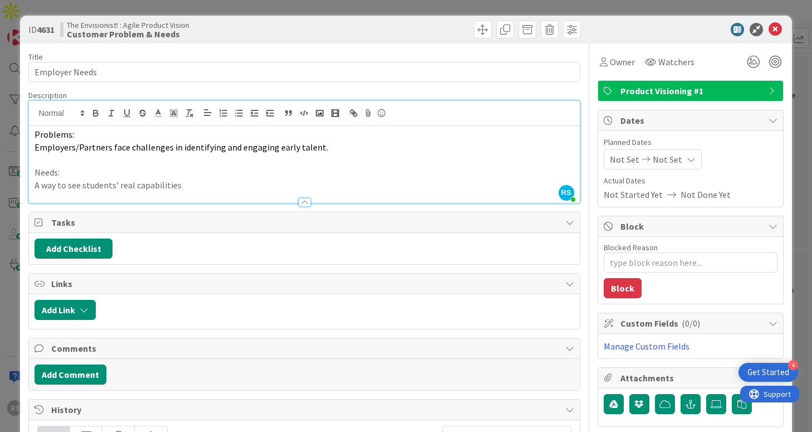
click at [228, 190] on p "A way to see students' real capabilities" at bounding box center [304, 185] width 539 height 13
click at [128, 193] on div at bounding box center [304, 197] width 550 height 12
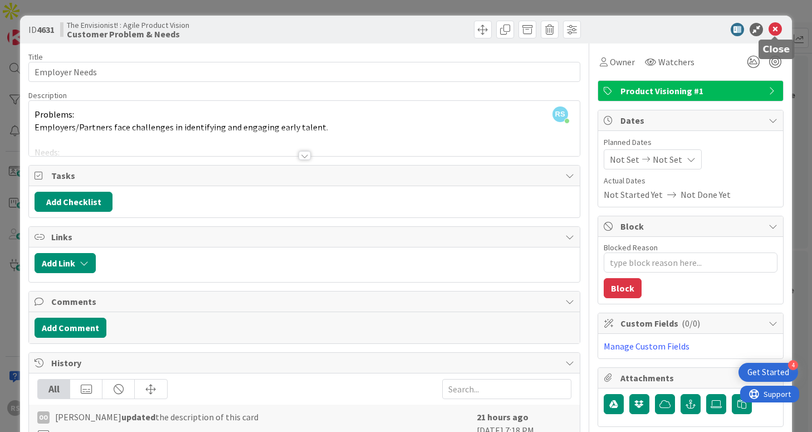
click at [776, 26] on icon at bounding box center [775, 29] width 13 height 13
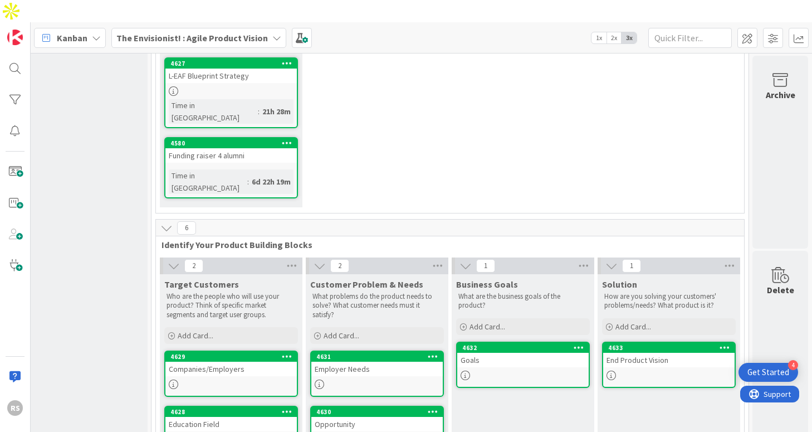
click at [373, 417] on div "Opportunity" at bounding box center [376, 424] width 131 height 14
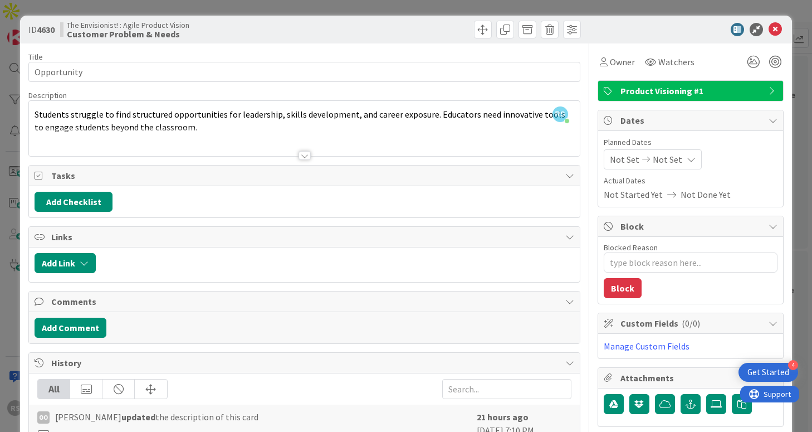
click at [783, 29] on div "ID 4630 The Envisionist! : Agile Product Vision Customer Problem & Needs" at bounding box center [406, 30] width 772 height 28
click at [774, 29] on icon at bounding box center [775, 29] width 13 height 13
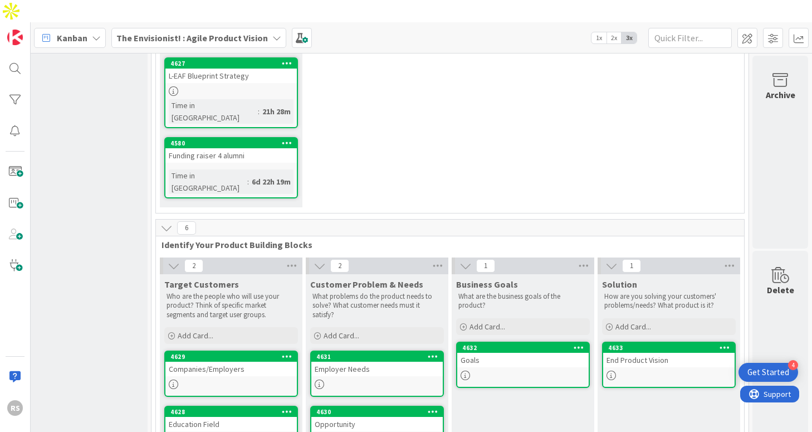
click at [378, 417] on div "Opportunity" at bounding box center [376, 424] width 131 height 14
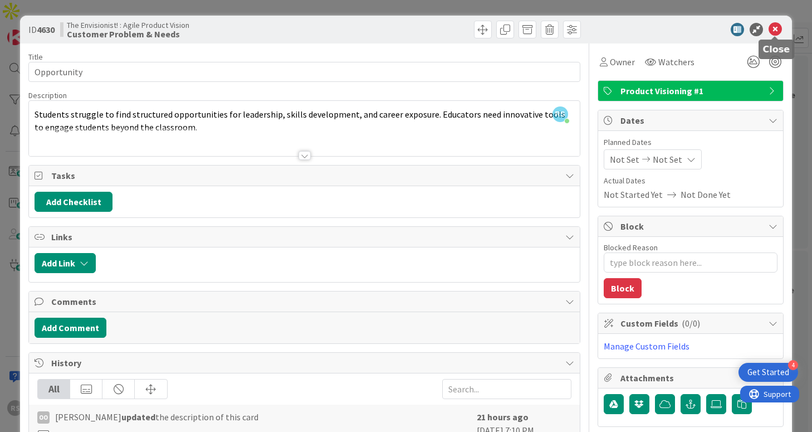
click at [776, 27] on icon at bounding box center [775, 29] width 13 height 13
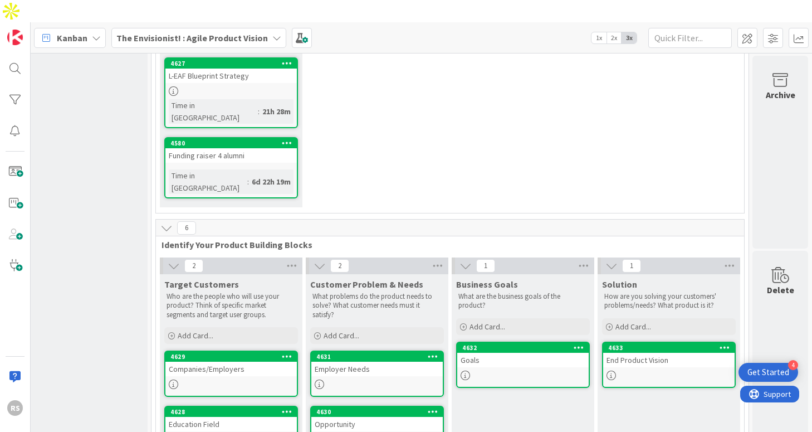
click at [363, 362] on div "Employer Needs" at bounding box center [376, 369] width 131 height 14
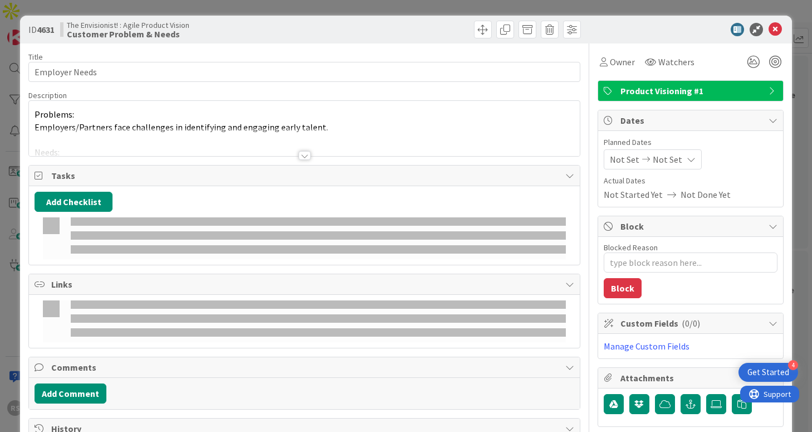
type textarea "x"
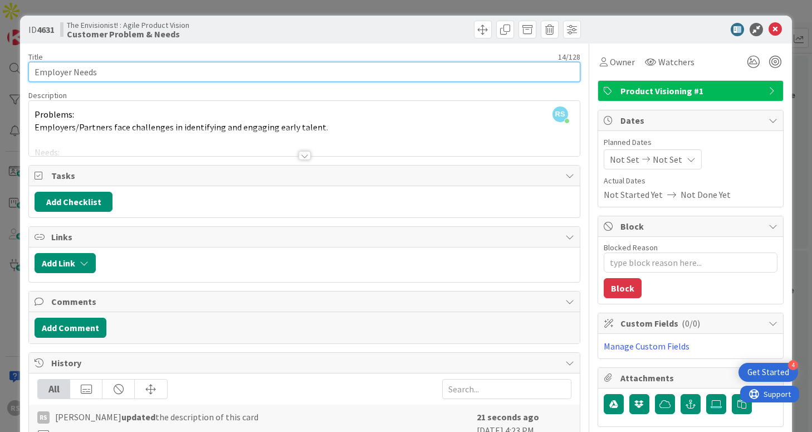
drag, startPoint x: 74, startPoint y: 72, endPoint x: 96, endPoint y: 72, distance: 21.7
click at [96, 72] on input "Employer Needs" at bounding box center [304, 72] width 552 height 20
type input "Employer"
type textarea "x"
type input "Employer"
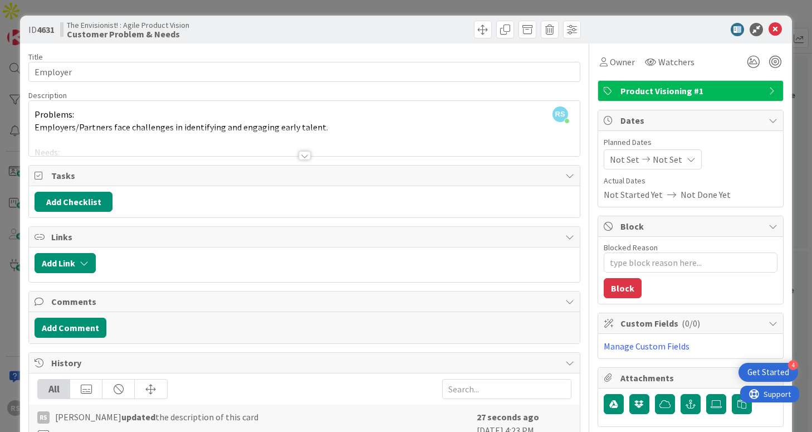
click at [152, 130] on div at bounding box center [304, 142] width 550 height 28
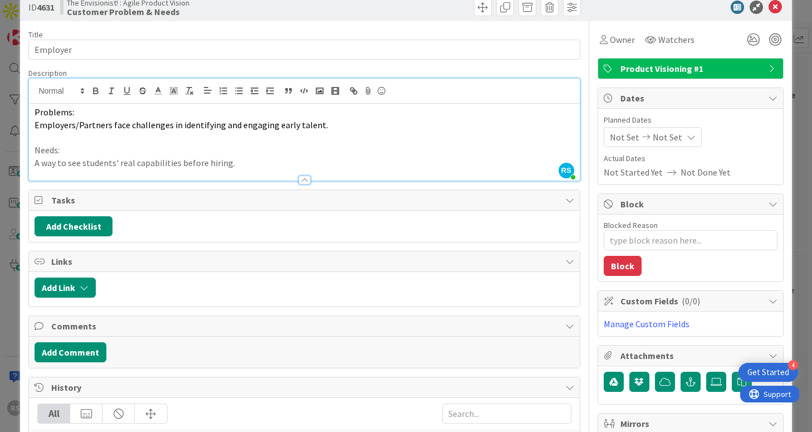
scroll to position [25, 0]
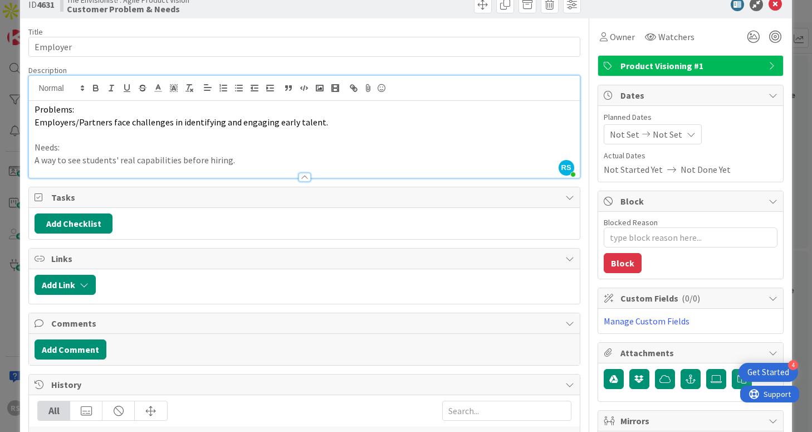
click at [276, 162] on p "A way to see students' real capabilities before hiring." at bounding box center [304, 160] width 539 height 13
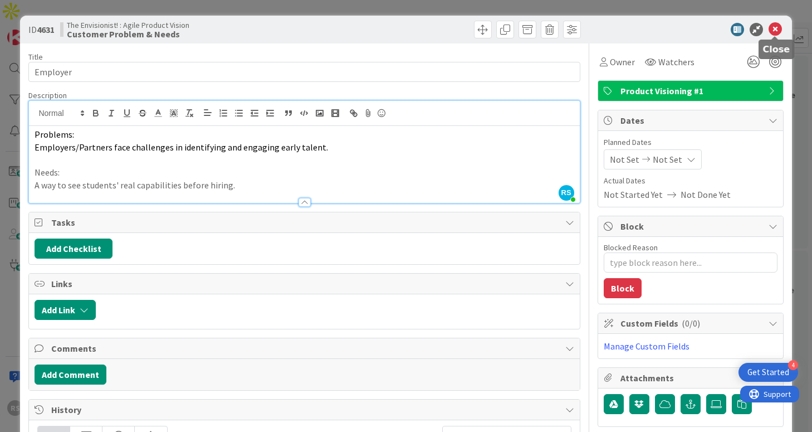
click at [774, 26] on icon at bounding box center [775, 29] width 13 height 13
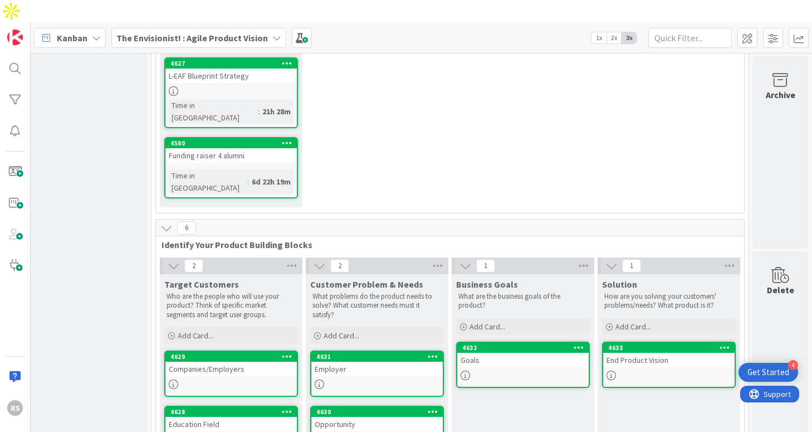
click at [387, 379] on div at bounding box center [376, 383] width 131 height 9
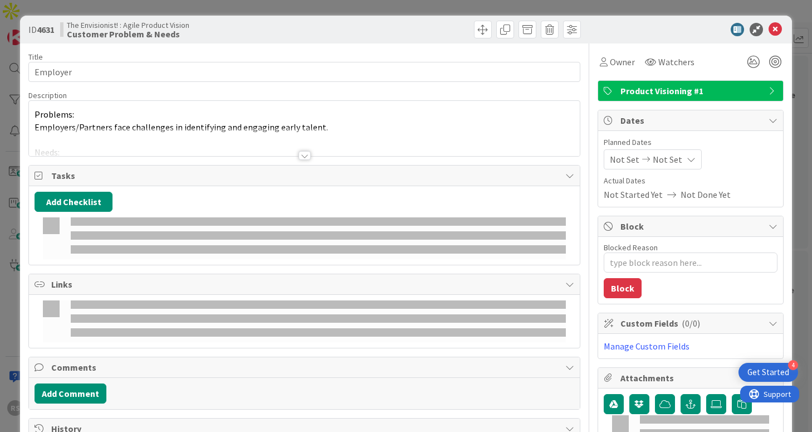
type textarea "x"
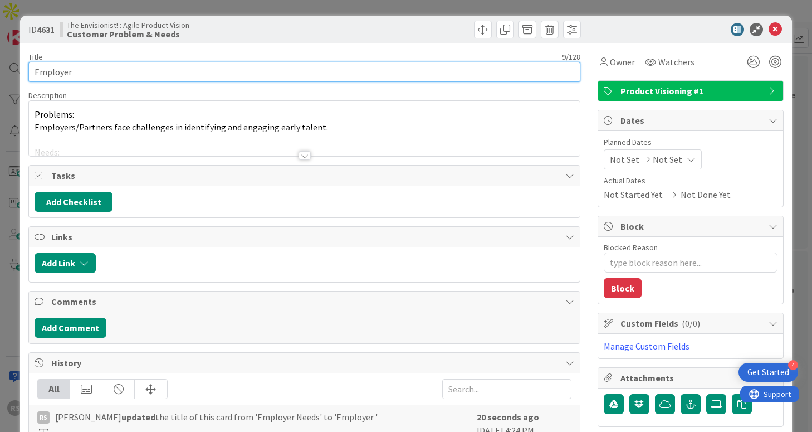
click at [217, 74] on input "Employer" at bounding box center [304, 72] width 552 height 20
type input "Employer Problems"
type textarea "x"
type input "Employer Problems & Needs"
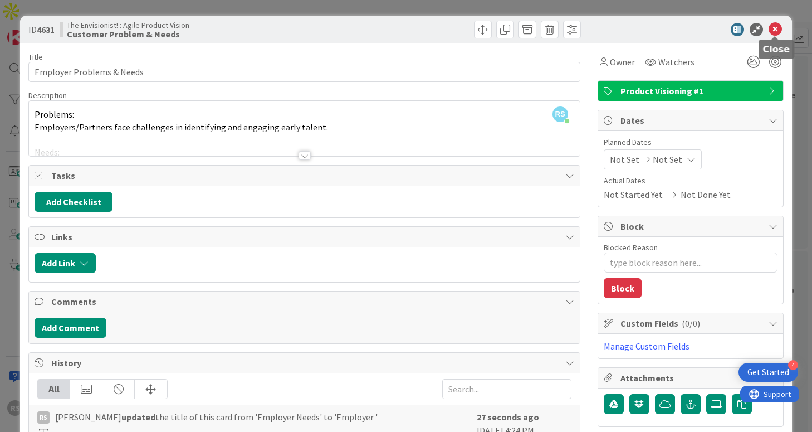
click at [778, 24] on icon at bounding box center [775, 29] width 13 height 13
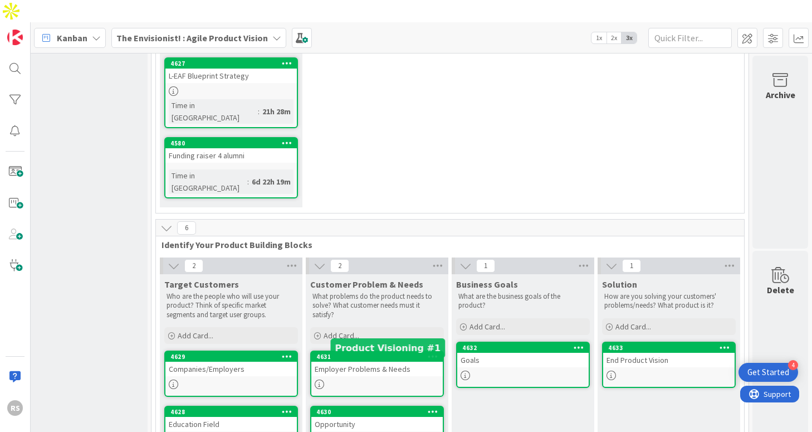
click at [393, 417] on div "Opportunity" at bounding box center [376, 424] width 131 height 14
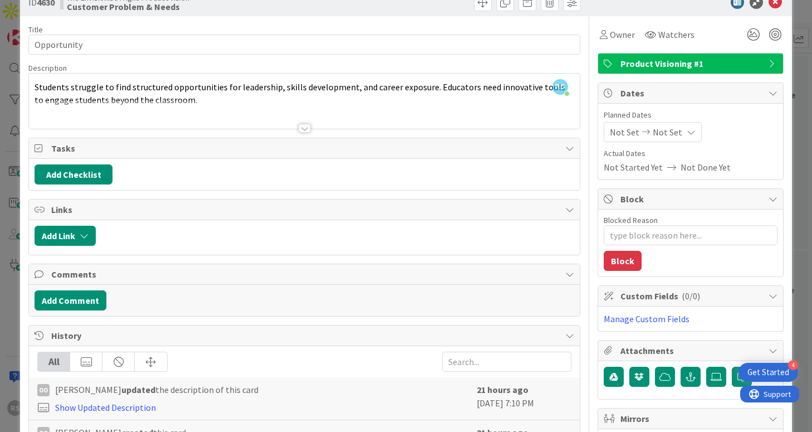
scroll to position [28, 0]
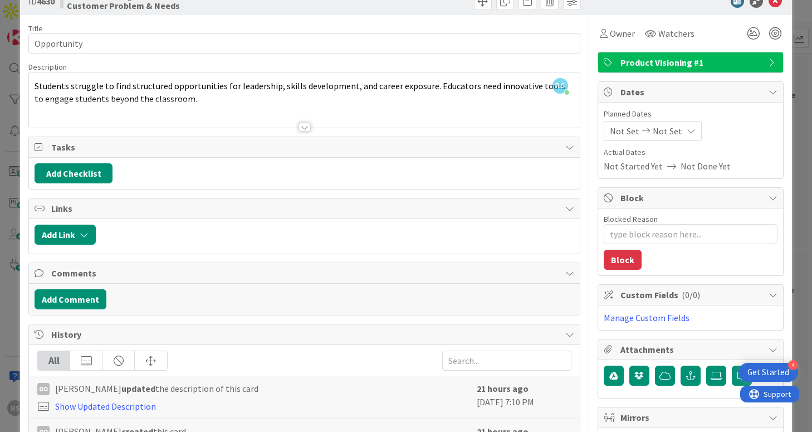
click at [430, 88] on div "RS [PERSON_NAME] just joined Students struggle to find structured opportunities…" at bounding box center [304, 99] width 550 height 55
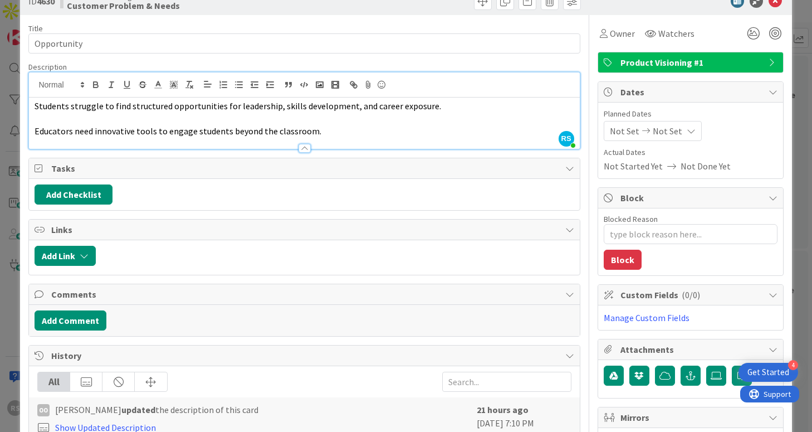
type textarea "x"
click at [35, 119] on p "Needs:" at bounding box center [304, 119] width 539 height 13
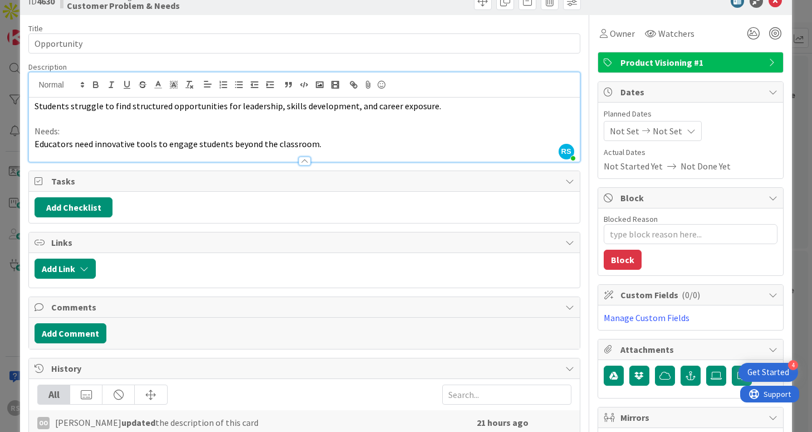
click at [33, 106] on div "Students struggle to find structured opportunities for leadership, skills devel…" at bounding box center [304, 130] width 550 height 64
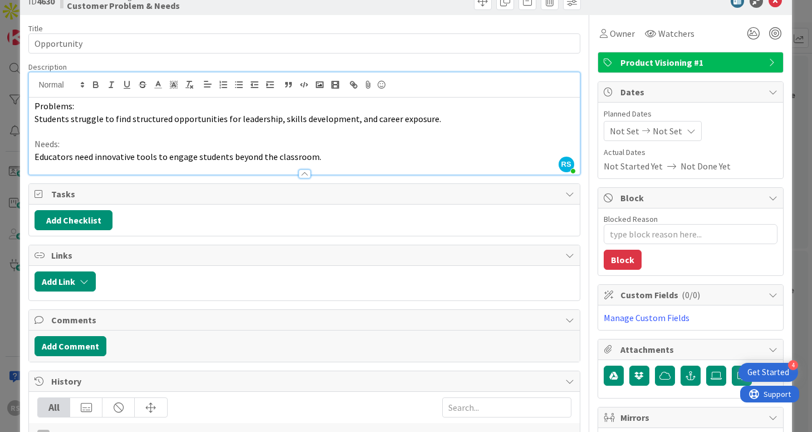
click at [451, 121] on p "Students struggle to find structured opportunities for leadership, skills devel…" at bounding box center [304, 119] width 539 height 13
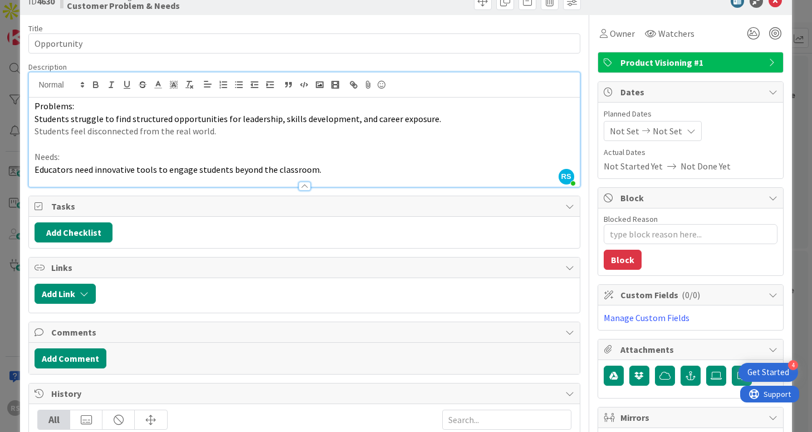
click at [252, 137] on p "Students feel disconnected from the real world." at bounding box center [304, 131] width 539 height 13
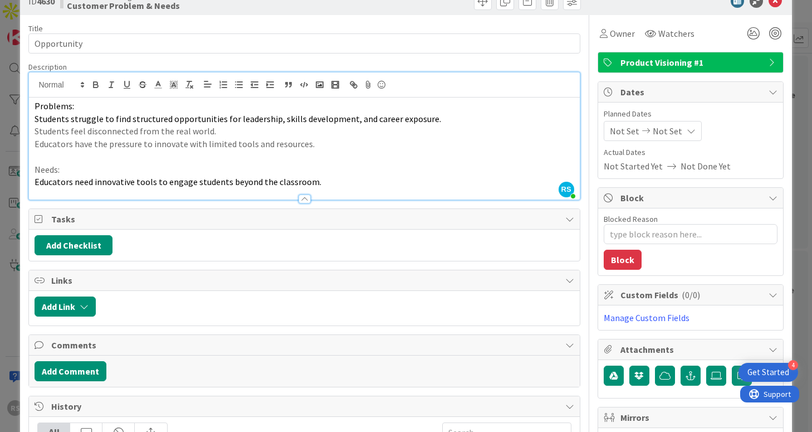
click at [201, 148] on p "Educators have the pressure to innovate with limited tools and resources." at bounding box center [304, 144] width 539 height 13
drag, startPoint x: 289, startPoint y: 145, endPoint x: 243, endPoint y: 145, distance: 45.1
click at [243, 145] on p "Educators have the pressure to innovate without proper limited tools and resour…" at bounding box center [304, 144] width 539 height 13
click at [277, 170] on p "Needs:" at bounding box center [304, 169] width 539 height 13
click at [202, 159] on p at bounding box center [304, 156] width 539 height 13
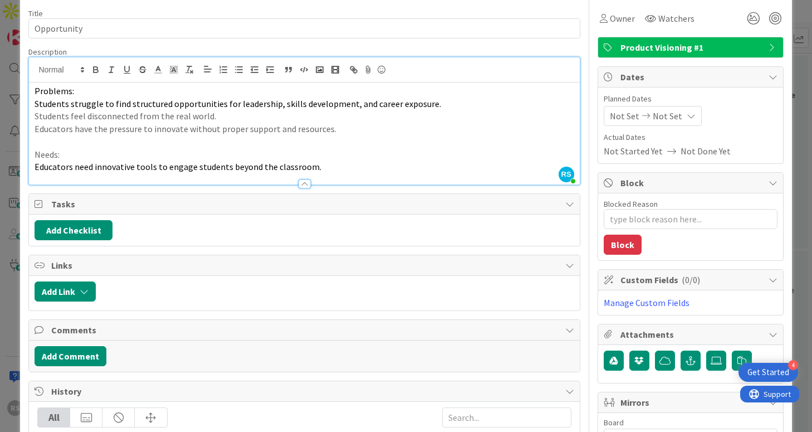
scroll to position [45, 0]
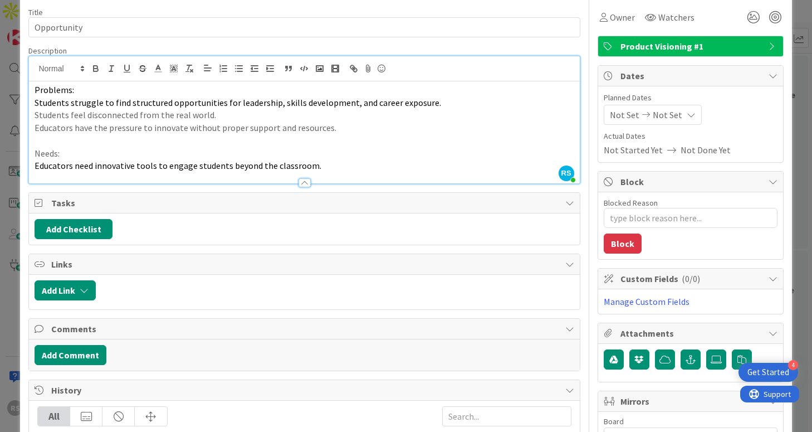
click at [147, 148] on p "Needs:" at bounding box center [304, 153] width 539 height 13
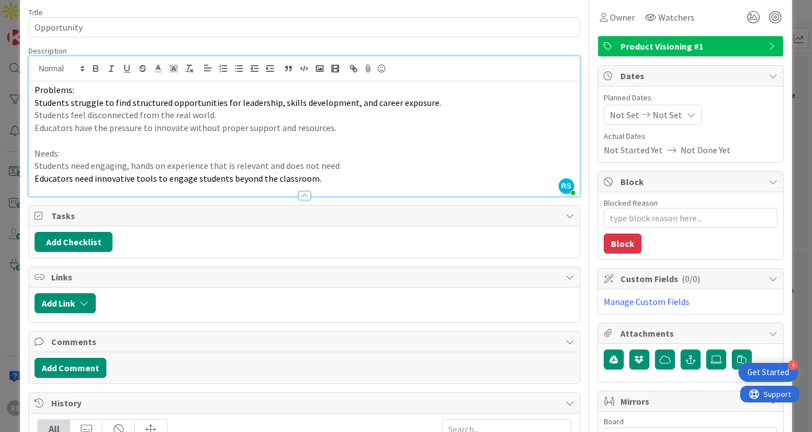
click at [232, 168] on p "Students need engaging, hands on experience that is relevant and does not need" at bounding box center [304, 165] width 539 height 13
click at [352, 168] on p "Students need engaging, hands on experience that feels relevant and does not ne…" at bounding box center [304, 165] width 539 height 13
click at [442, 189] on div at bounding box center [304, 190] width 550 height 12
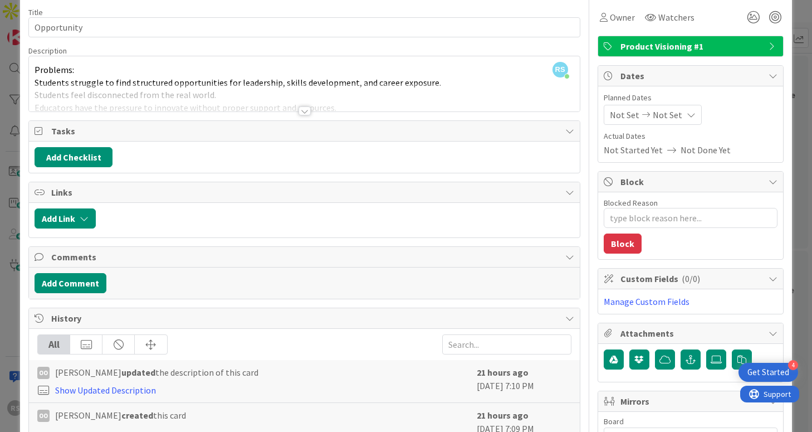
click at [428, 94] on div at bounding box center [304, 97] width 550 height 28
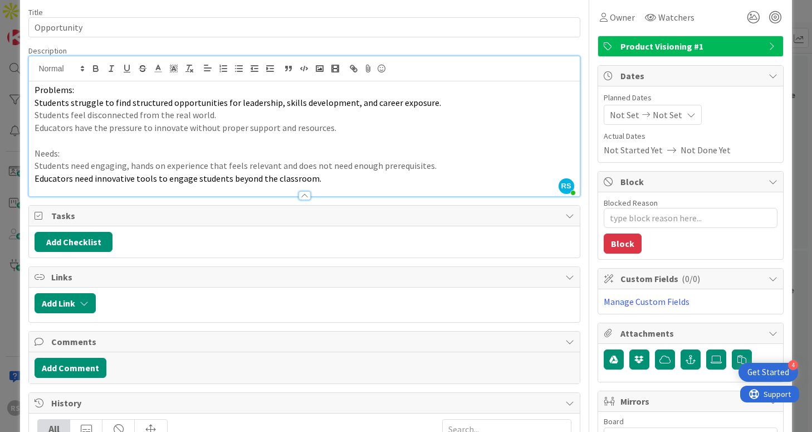
click at [377, 178] on p "Educators need innovative tools to engage students beyond the classroom." at bounding box center [304, 178] width 539 height 13
click at [437, 167] on p "Students need engaging, hands on experience that feels relevant and does not ne…" at bounding box center [304, 165] width 539 height 13
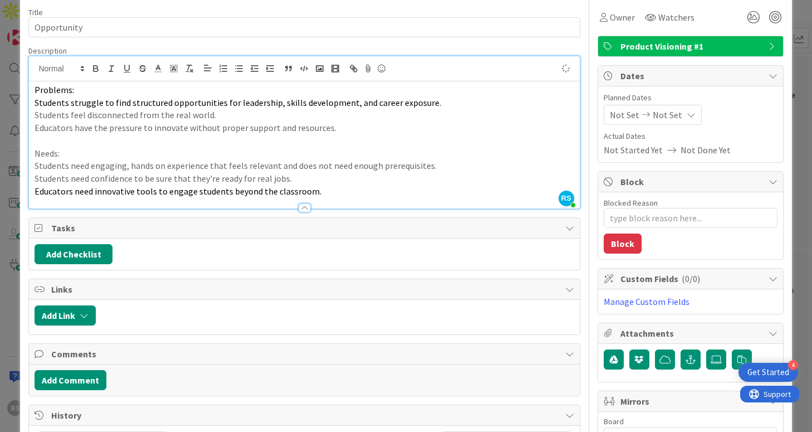
type textarea "x"
click at [310, 180] on p "Students need confidence to be sure that they're ready for real jobs." at bounding box center [304, 178] width 539 height 13
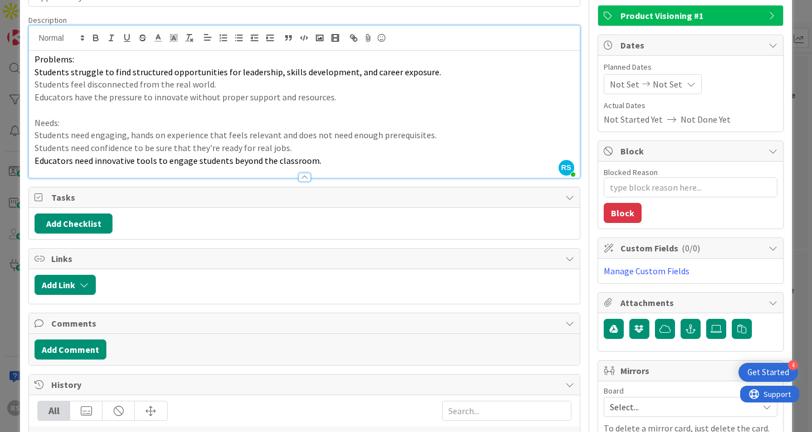
scroll to position [0, 0]
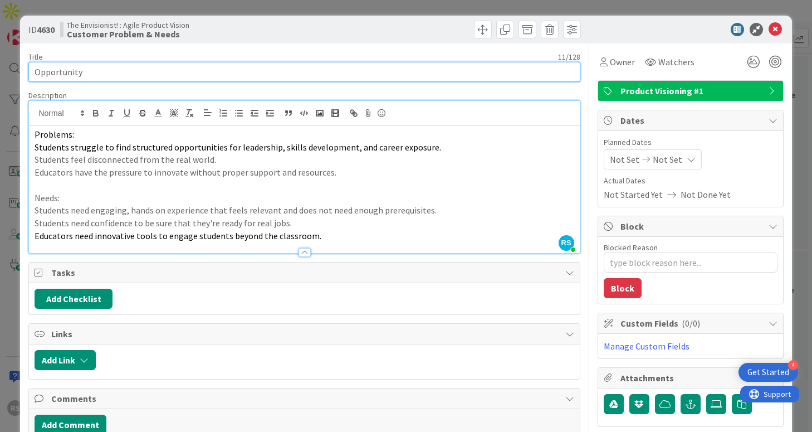
click at [463, 67] on input "Opportunity" at bounding box center [304, 72] width 552 height 20
click at [37, 75] on input "Opportunity" at bounding box center [304, 72] width 552 height 20
type input "EOpportunity"
type textarea "x"
type input "EdOpportunity"
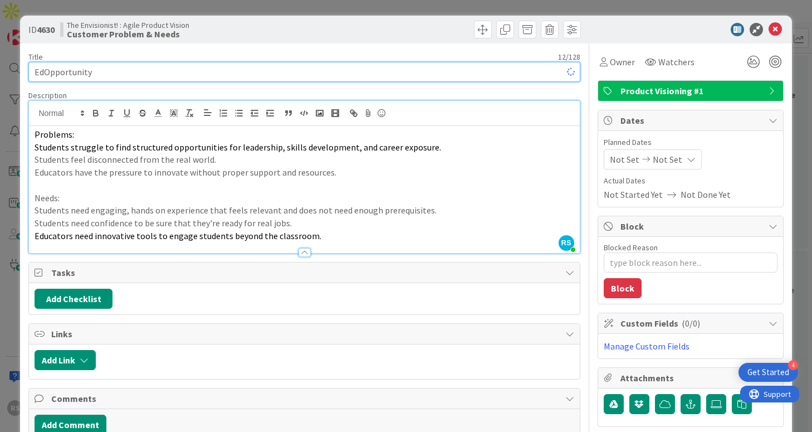
type textarea "x"
type input "Educational Fields Opportunity"
type textarea "x"
type input "Educational Fields - Opportunity"
type textarea "x"
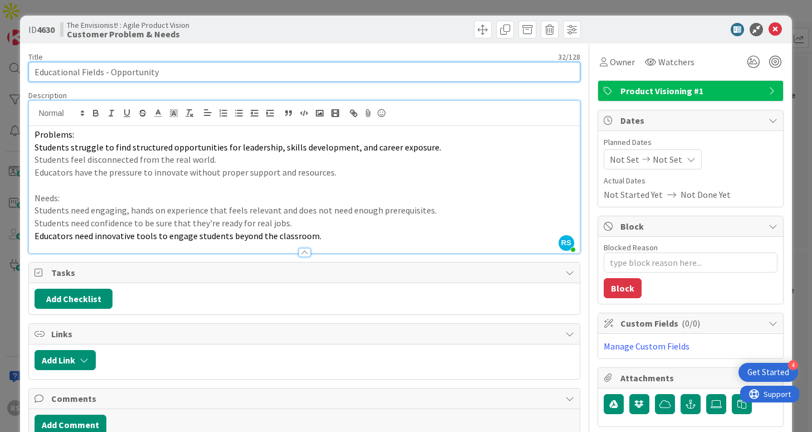
type input "Educational Fields - POpportunity"
type textarea "x"
type input "Educational Fields -Opportunity"
type textarea "x"
type input "Educational Fields - Opportunity"
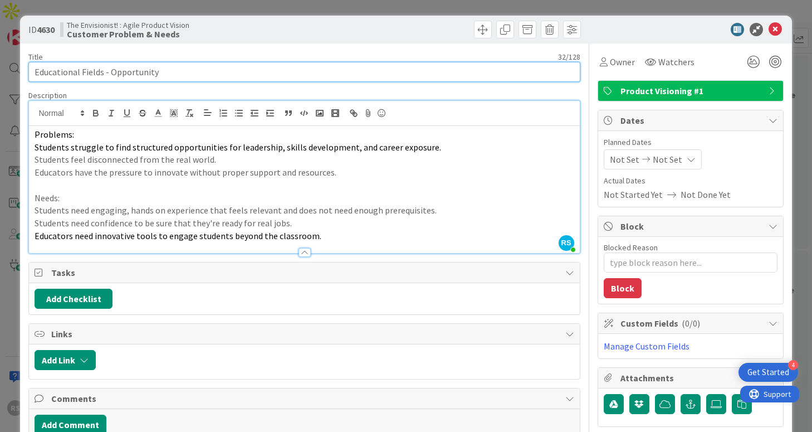
type textarea "x"
click at [188, 72] on input "Educational Fields - Opportunity" at bounding box center [304, 72] width 552 height 20
type input "Educational Fields - Opportunity"
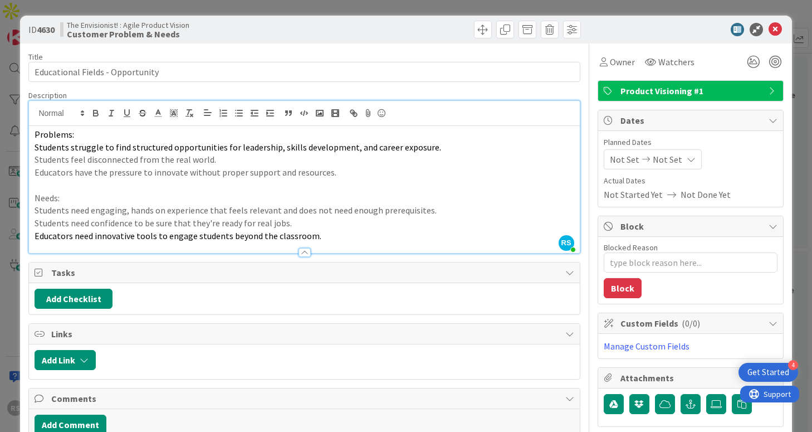
click at [781, 33] on icon at bounding box center [775, 29] width 13 height 13
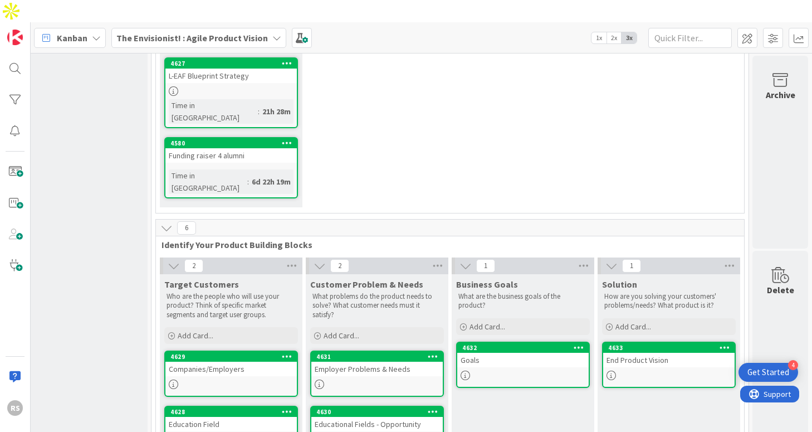
click at [425, 417] on div "Educational Fields - Opportunity" at bounding box center [376, 424] width 131 height 14
type textarea "x"
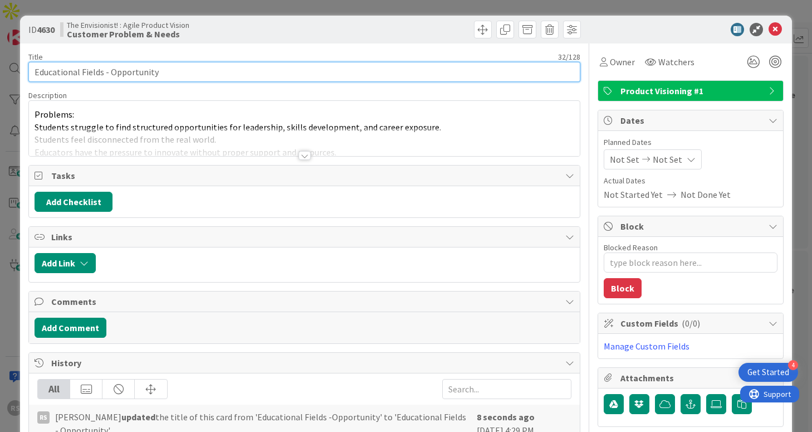
click at [108, 76] on input "Educational Fields - Opportunity" at bounding box center [304, 72] width 552 height 20
type input "Educational Fields Opportunity"
type textarea "x"
type input "Educational Field Opportunity"
type textarea "x"
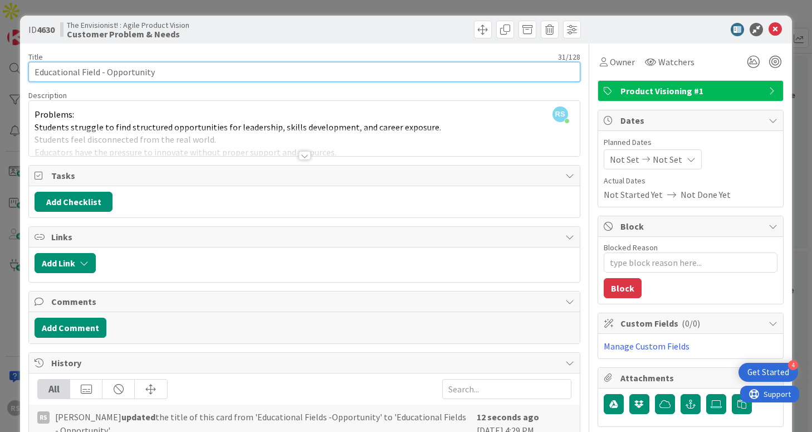
type input "Educational Field - Opportunity"
type textarea "x"
type input "Educational Field - Opportunity"
type textarea "x"
type input "Educational Field - Opportunity"
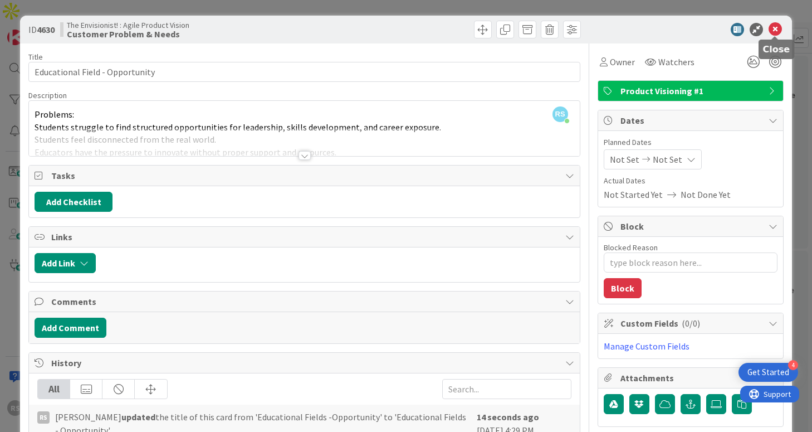
click at [777, 28] on icon at bounding box center [775, 29] width 13 height 13
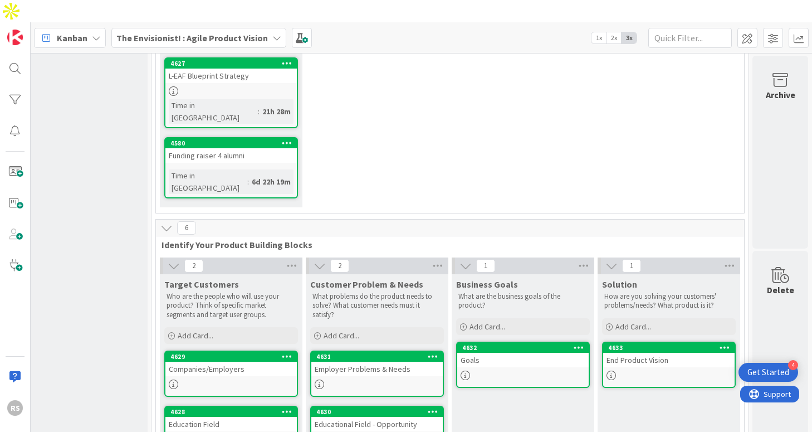
click at [520, 353] on div "Goals" at bounding box center [522, 360] width 131 height 14
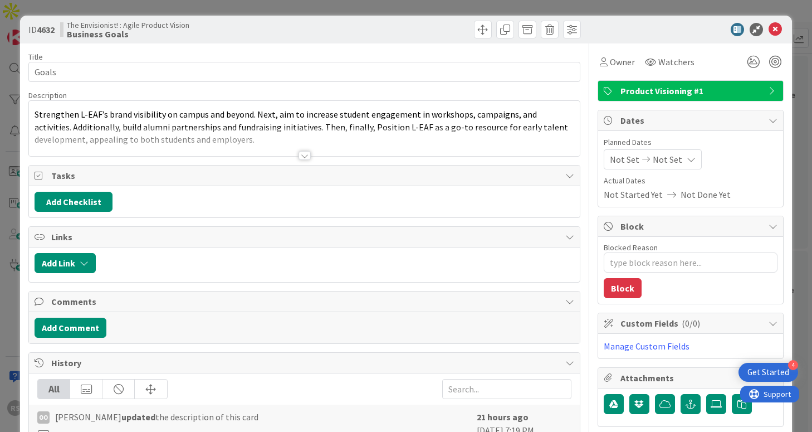
click at [303, 153] on div at bounding box center [305, 155] width 12 height 9
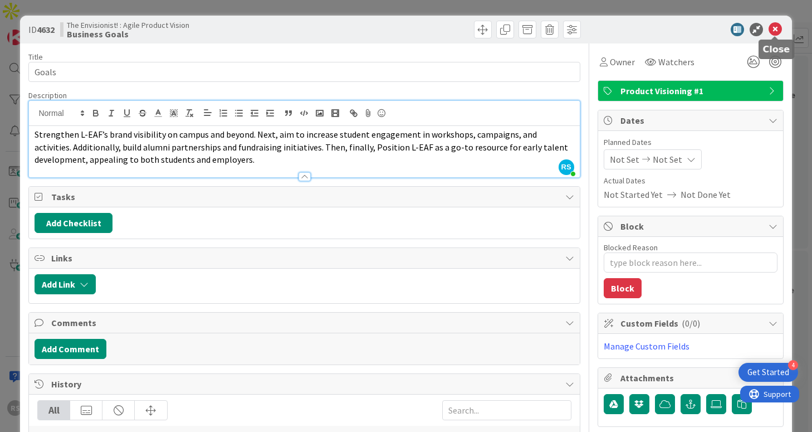
click at [776, 31] on icon at bounding box center [775, 29] width 13 height 13
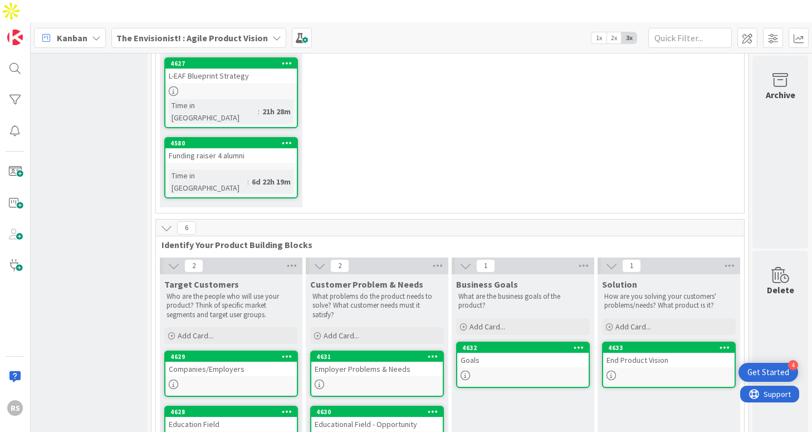
click at [383, 417] on div "Educational Field - Opportunity" at bounding box center [376, 424] width 131 height 14
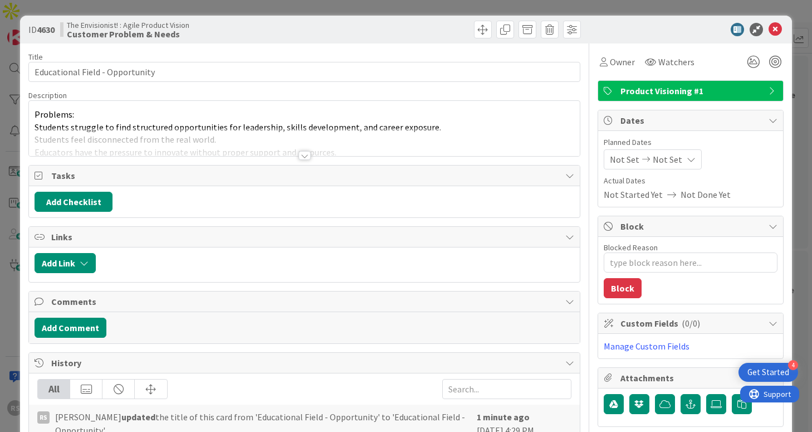
click at [313, 155] on div at bounding box center [304, 142] width 550 height 28
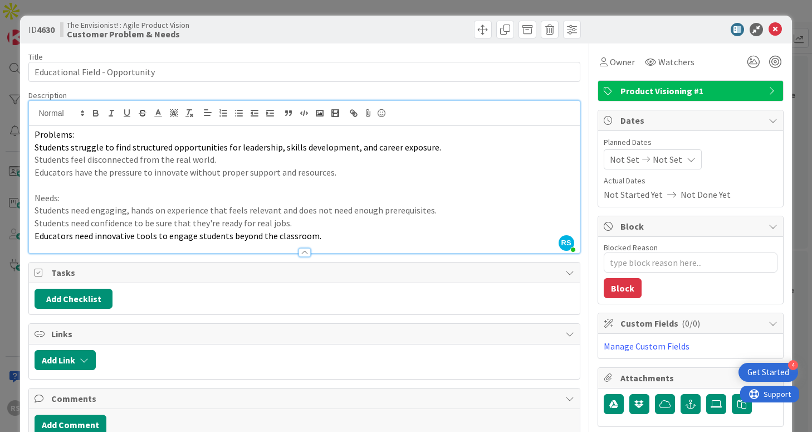
click at [345, 169] on p "Educators have the pressure to innovate without proper support and resources." at bounding box center [304, 172] width 539 height 13
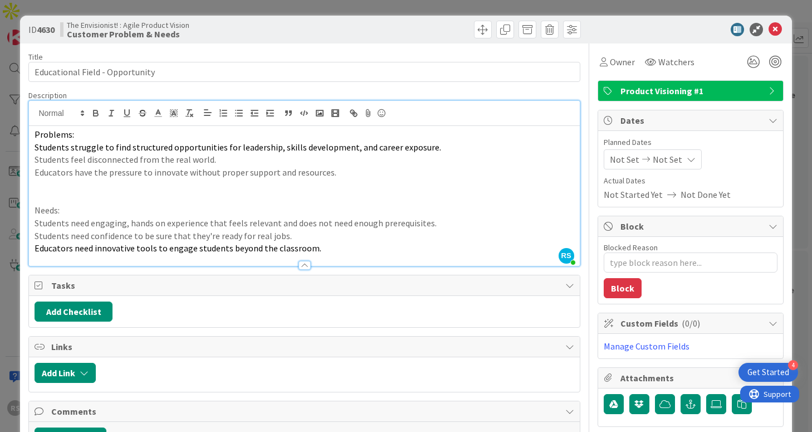
type textarea "x"
click at [318, 248] on p "Educators need innovative tools to engage students beyond the classroom." at bounding box center [304, 248] width 539 height 13
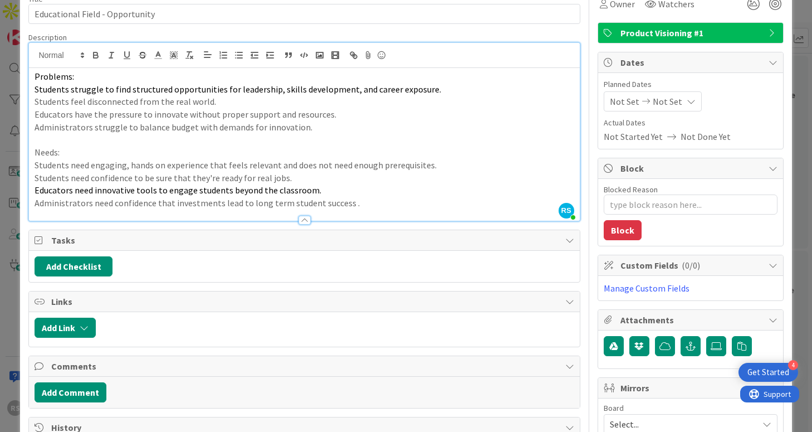
scroll to position [60, 0]
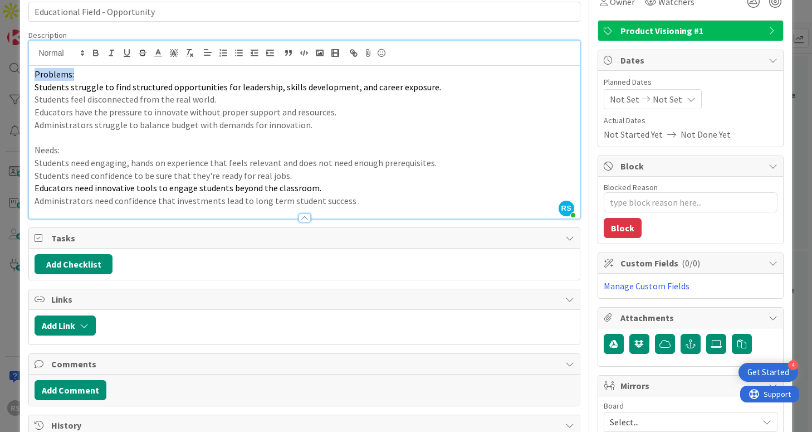
drag, startPoint x: 84, startPoint y: 76, endPoint x: 14, endPoint y: 75, distance: 70.2
click at [14, 75] on div "ID 4630 The Envisionist! : Agile Product Vision Customer Problem & Needs Title …" at bounding box center [406, 216] width 812 height 432
click at [98, 55] on icon "button" at bounding box center [96, 54] width 4 height 3
drag, startPoint x: 82, startPoint y: 150, endPoint x: 9, endPoint y: 150, distance: 72.4
click at [9, 150] on div "ID 4630 The Envisionist! : Agile Product Vision Customer Problem & Needs Title …" at bounding box center [406, 216] width 812 height 432
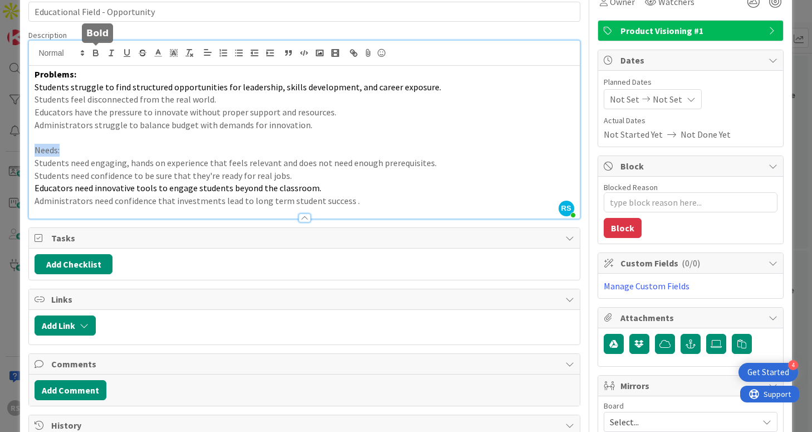
click at [99, 50] on icon "button" at bounding box center [96, 53] width 10 height 10
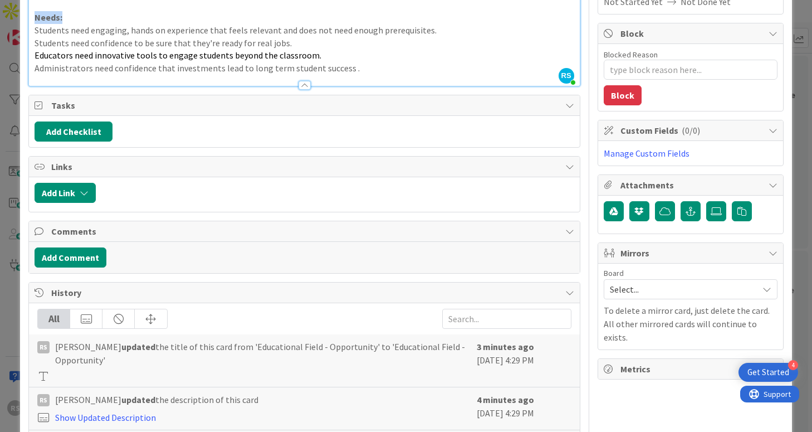
scroll to position [0, 0]
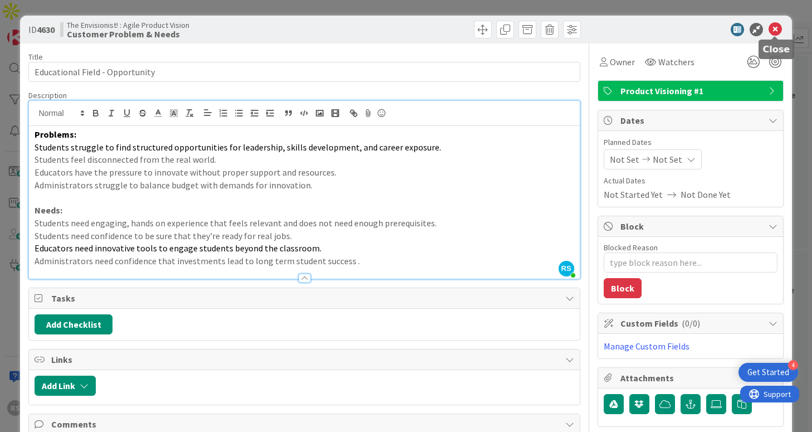
click at [778, 27] on icon at bounding box center [775, 29] width 13 height 13
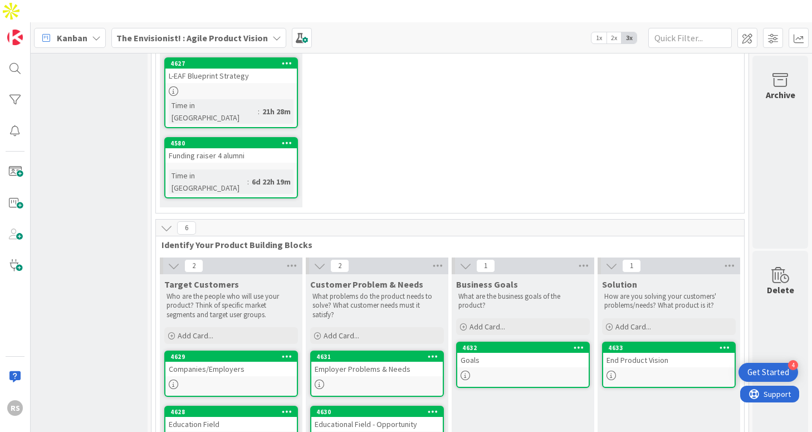
click at [344, 362] on div "Employer Problems & Needs" at bounding box center [376, 369] width 131 height 14
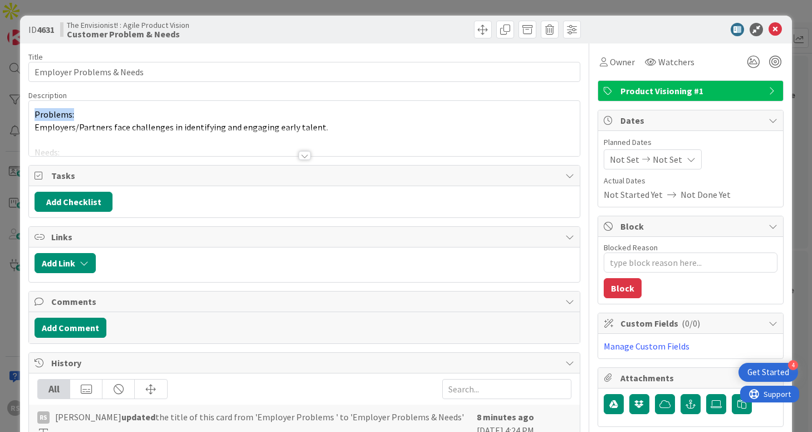
drag, startPoint x: 63, startPoint y: 113, endPoint x: 16, endPoint y: 113, distance: 46.8
click at [16, 113] on div "ID 4631 The Envisionist! : Agile Product Vision Customer Problem & Needs Title …" at bounding box center [406, 216] width 812 height 432
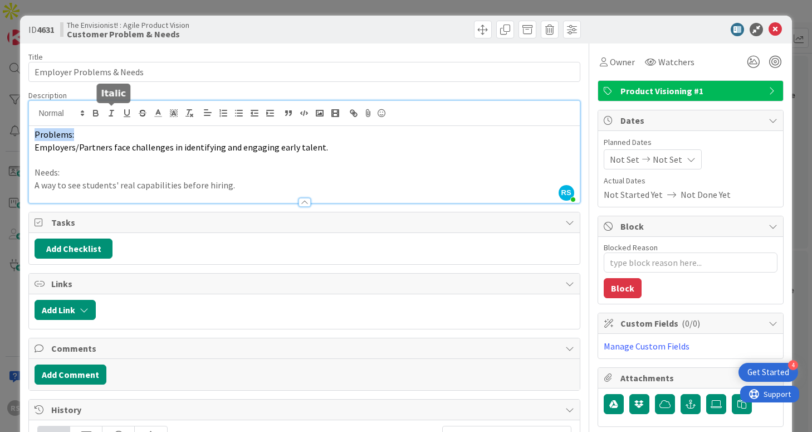
click at [95, 113] on icon "button" at bounding box center [96, 114] width 4 height 3
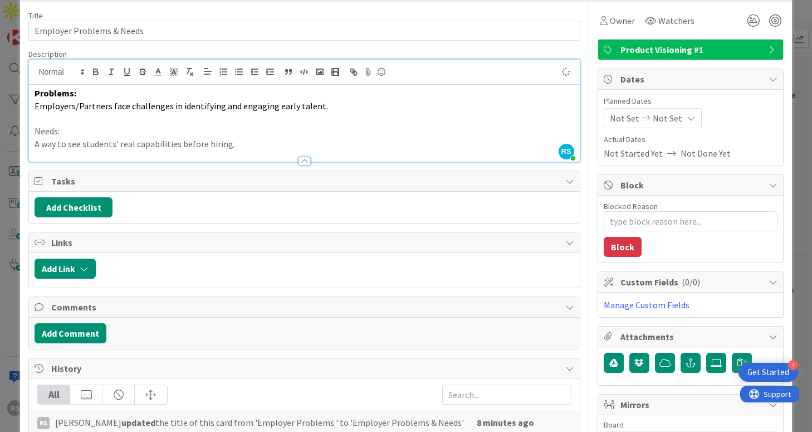
scroll to position [47, 0]
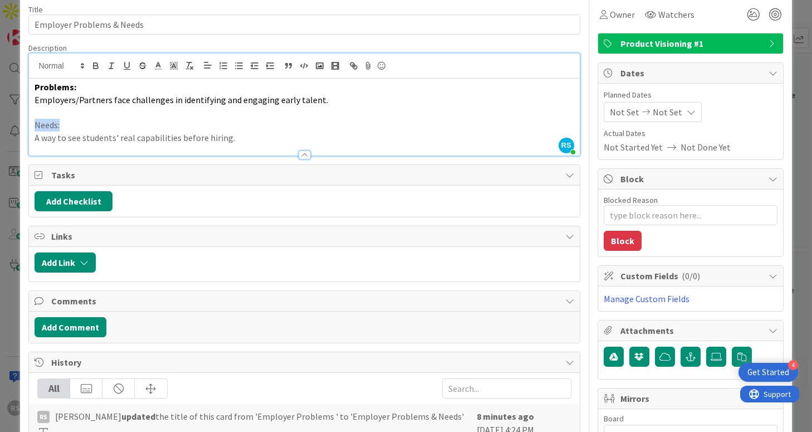
drag, startPoint x: 71, startPoint y: 126, endPoint x: 28, endPoint y: 126, distance: 43.5
click at [28, 126] on div "ID 4631 The Envisionist! : Agile Product Vision Customer Problem & Needs Title …" at bounding box center [406, 274] width 772 height 613
click at [101, 61] on button "button" at bounding box center [96, 65] width 16 height 13
click at [125, 108] on p at bounding box center [304, 112] width 539 height 13
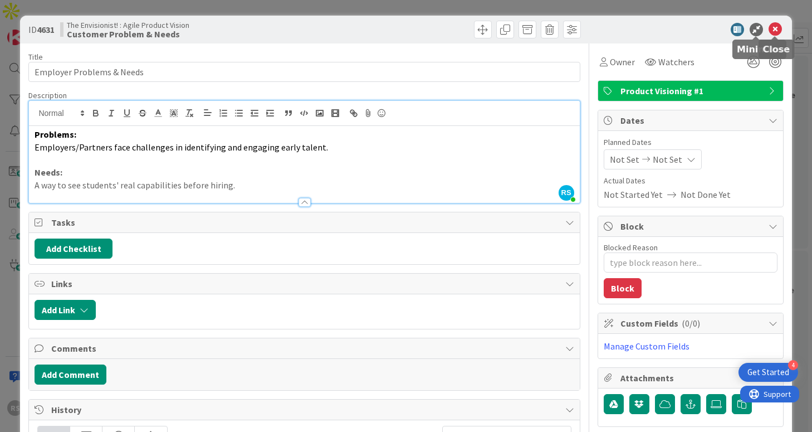
click at [777, 32] on icon at bounding box center [775, 29] width 13 height 13
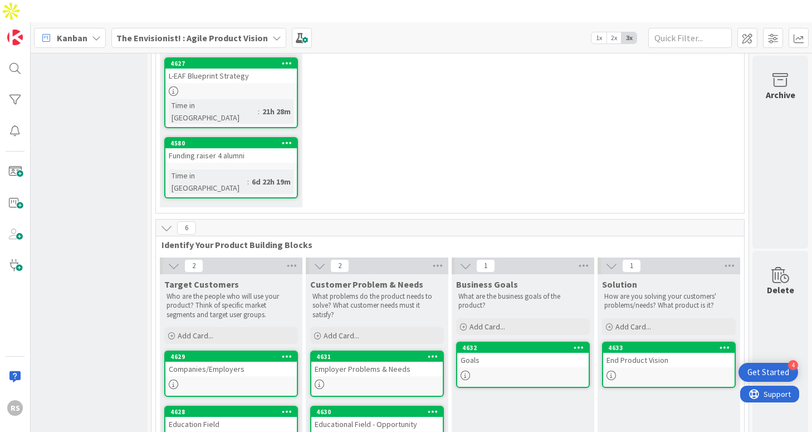
click at [228, 362] on div "Companies/Employers" at bounding box center [230, 369] width 131 height 14
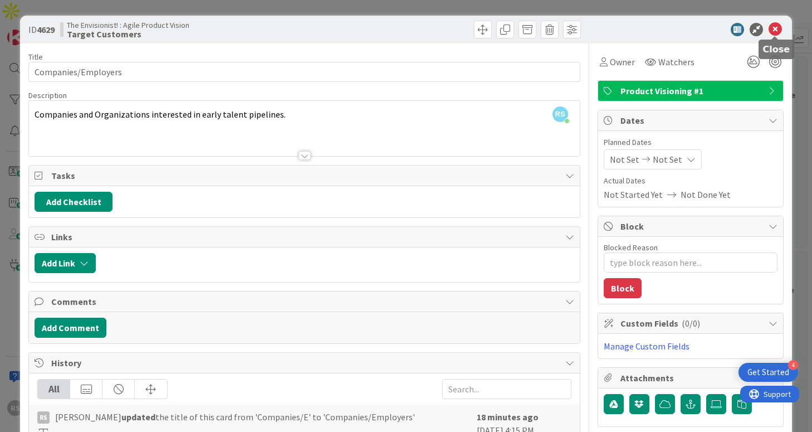
click at [771, 28] on icon at bounding box center [775, 29] width 13 height 13
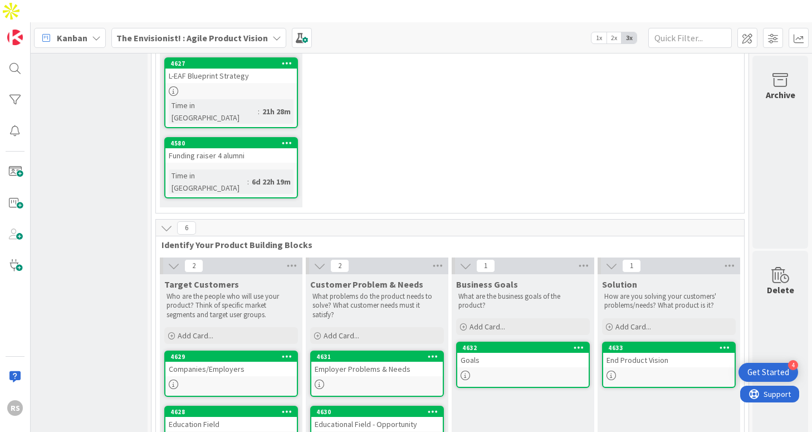
click at [279, 417] on div "Education Field" at bounding box center [230, 424] width 131 height 14
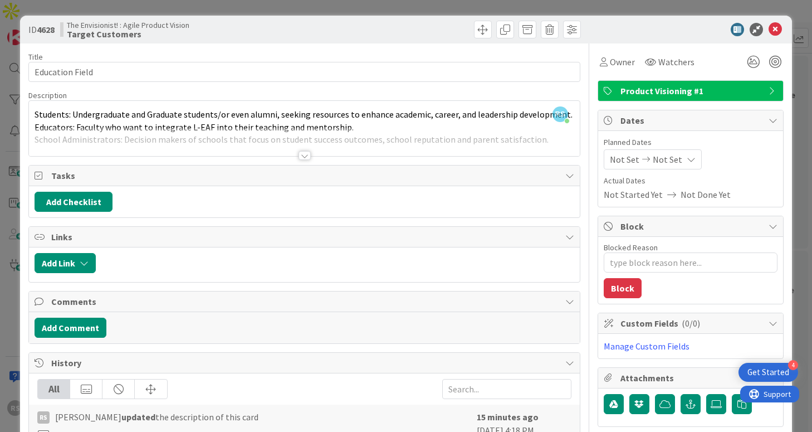
click at [303, 158] on div at bounding box center [305, 155] width 12 height 9
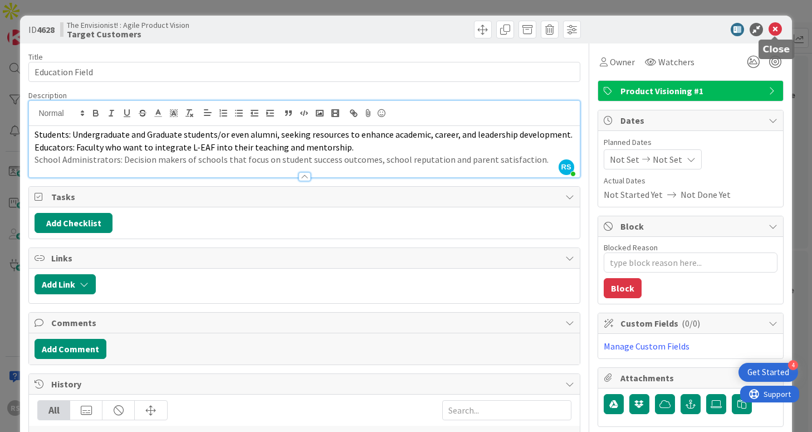
click at [776, 35] on icon at bounding box center [775, 29] width 13 height 13
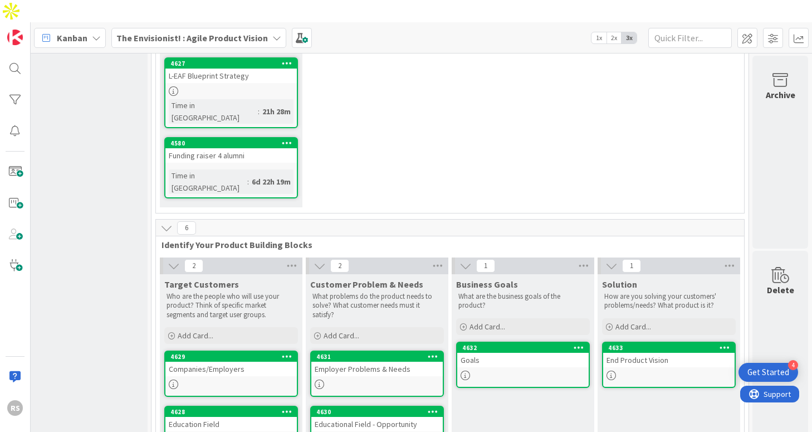
click at [539, 353] on div "Goals" at bounding box center [522, 360] width 131 height 14
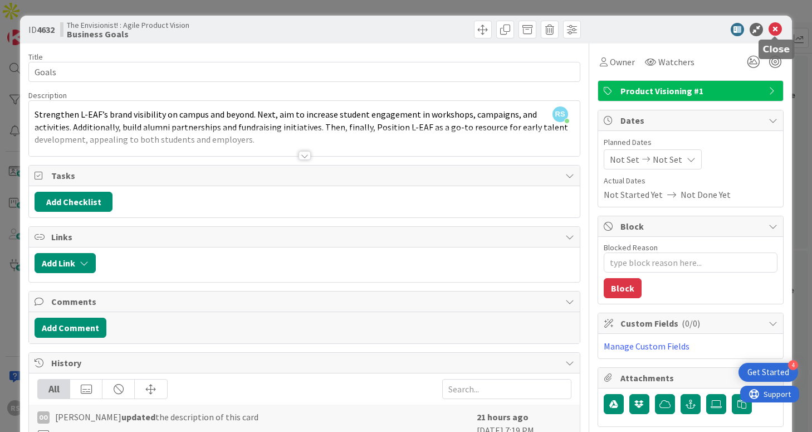
click at [777, 28] on icon at bounding box center [775, 29] width 13 height 13
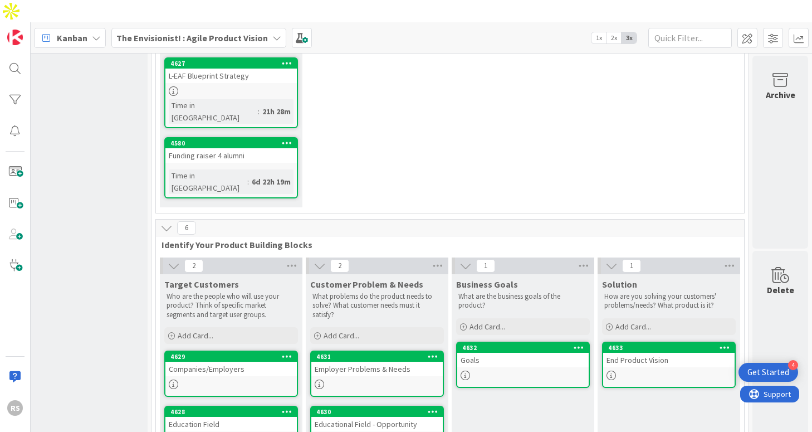
click at [486, 342] on link "4632 Goals" at bounding box center [523, 365] width 134 height 46
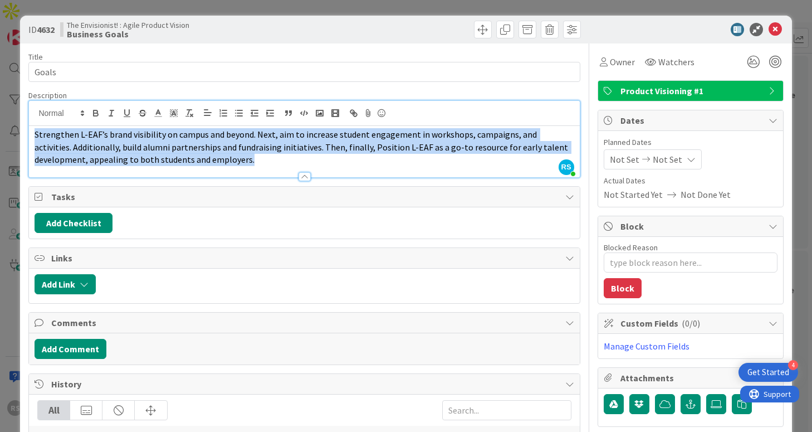
drag, startPoint x: 35, startPoint y: 115, endPoint x: 202, endPoint y: 163, distance: 173.9
click at [202, 163] on p "Strengthen L-EAF’s brand visibility on campus and beyond. Next, aim to increase…" at bounding box center [304, 147] width 539 height 38
copy span "Strengthen L-EAF’s brand visibility on campus and beyond. Next, aim to increase…"
click at [202, 162] on p "Strengthen L-EAF’s brand visibility on campus and beyond. Next, aim to increase…" at bounding box center [304, 147] width 539 height 38
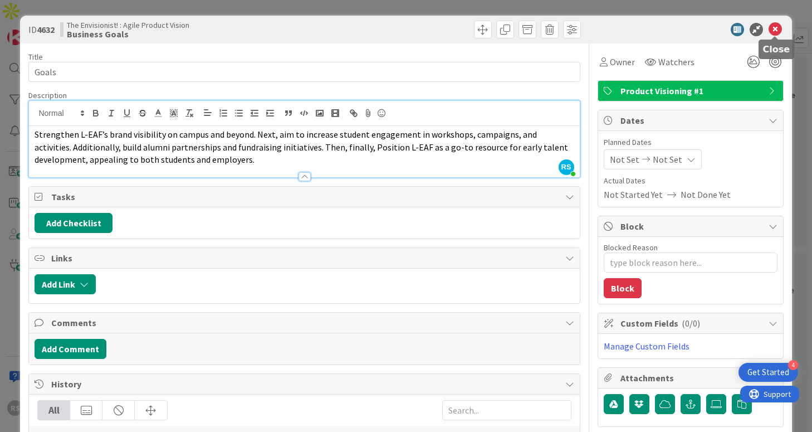
click at [771, 31] on icon at bounding box center [775, 29] width 13 height 13
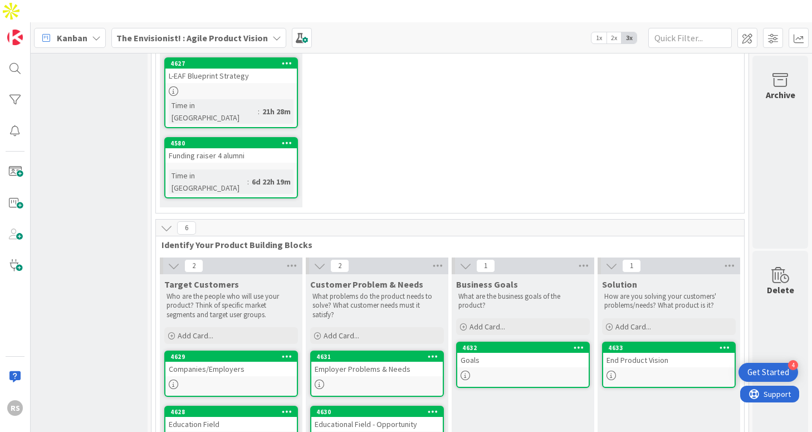
click at [644, 353] on div "End Product Vision" at bounding box center [668, 360] width 131 height 14
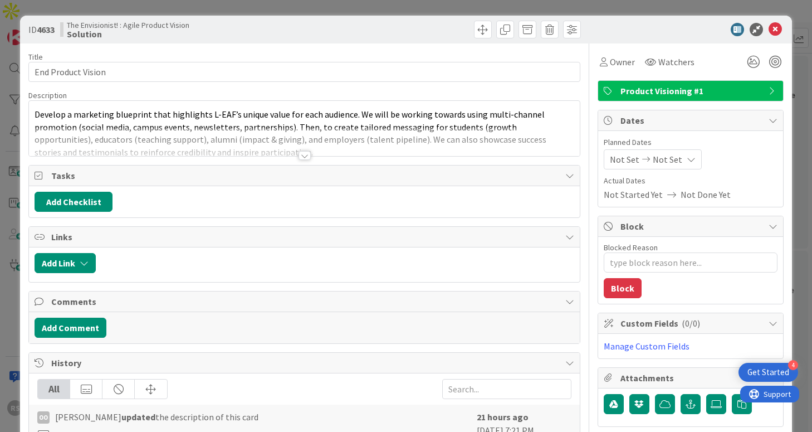
click at [300, 151] on div at bounding box center [305, 155] width 12 height 9
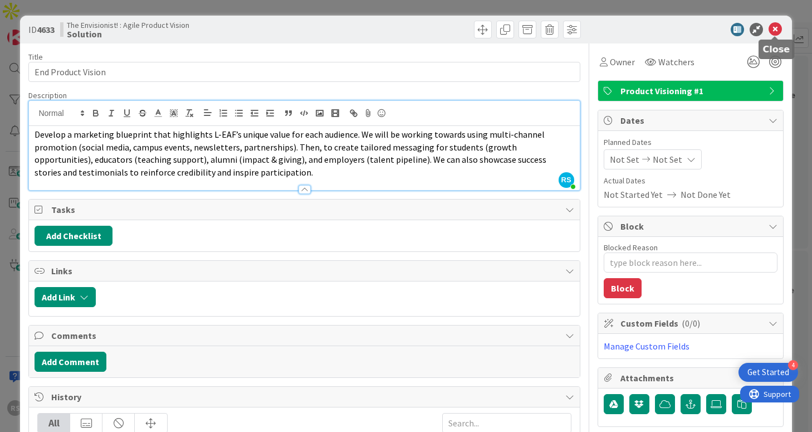
click at [775, 31] on icon at bounding box center [775, 29] width 13 height 13
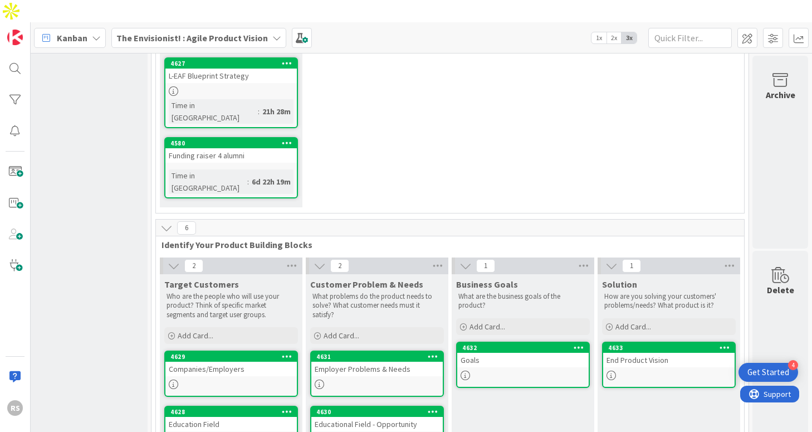
click at [647, 353] on div "End Product Vision" at bounding box center [668, 360] width 131 height 14
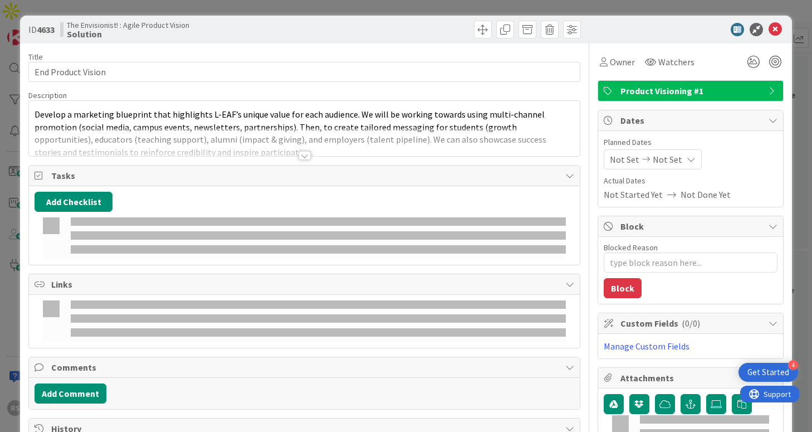
type textarea "x"
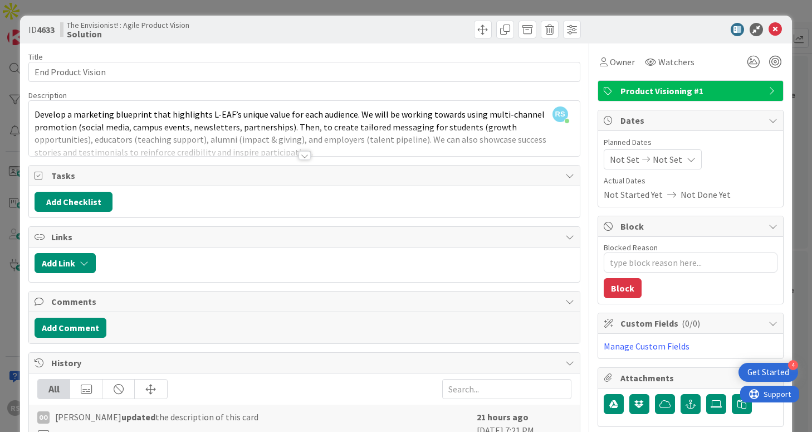
click at [304, 159] on div at bounding box center [305, 155] width 12 height 9
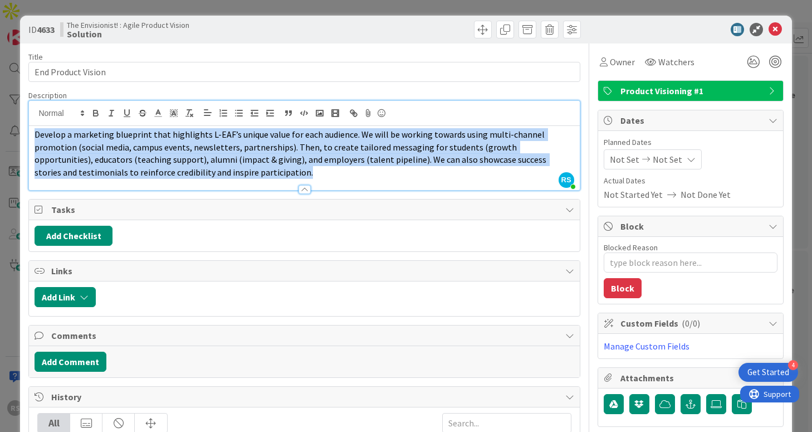
drag, startPoint x: 33, startPoint y: 135, endPoint x: 181, endPoint y: 172, distance: 152.0
click at [181, 172] on div "Develop a marketing blueprint that highlights L-EAF’s unique value for each aud…" at bounding box center [304, 158] width 550 height 64
copy span "Develop a marketing blueprint that highlights L-EAF’s unique value for each aud…"
click at [185, 173] on p "Develop a marketing blueprint that highlights L-EAF’s unique value for each aud…" at bounding box center [304, 153] width 539 height 51
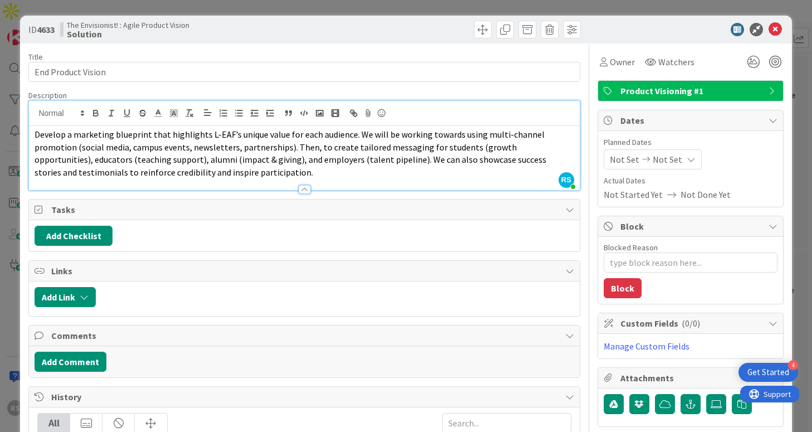
click at [769, 30] on icon at bounding box center [775, 29] width 13 height 13
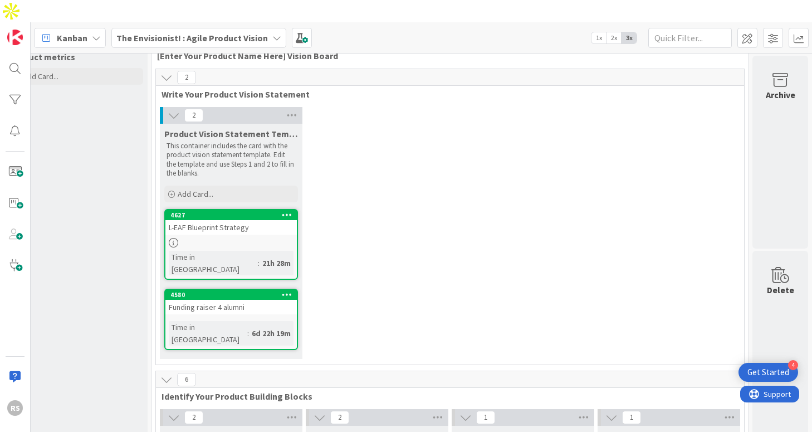
scroll to position [0, 176]
